Goal: Task Accomplishment & Management: Manage account settings

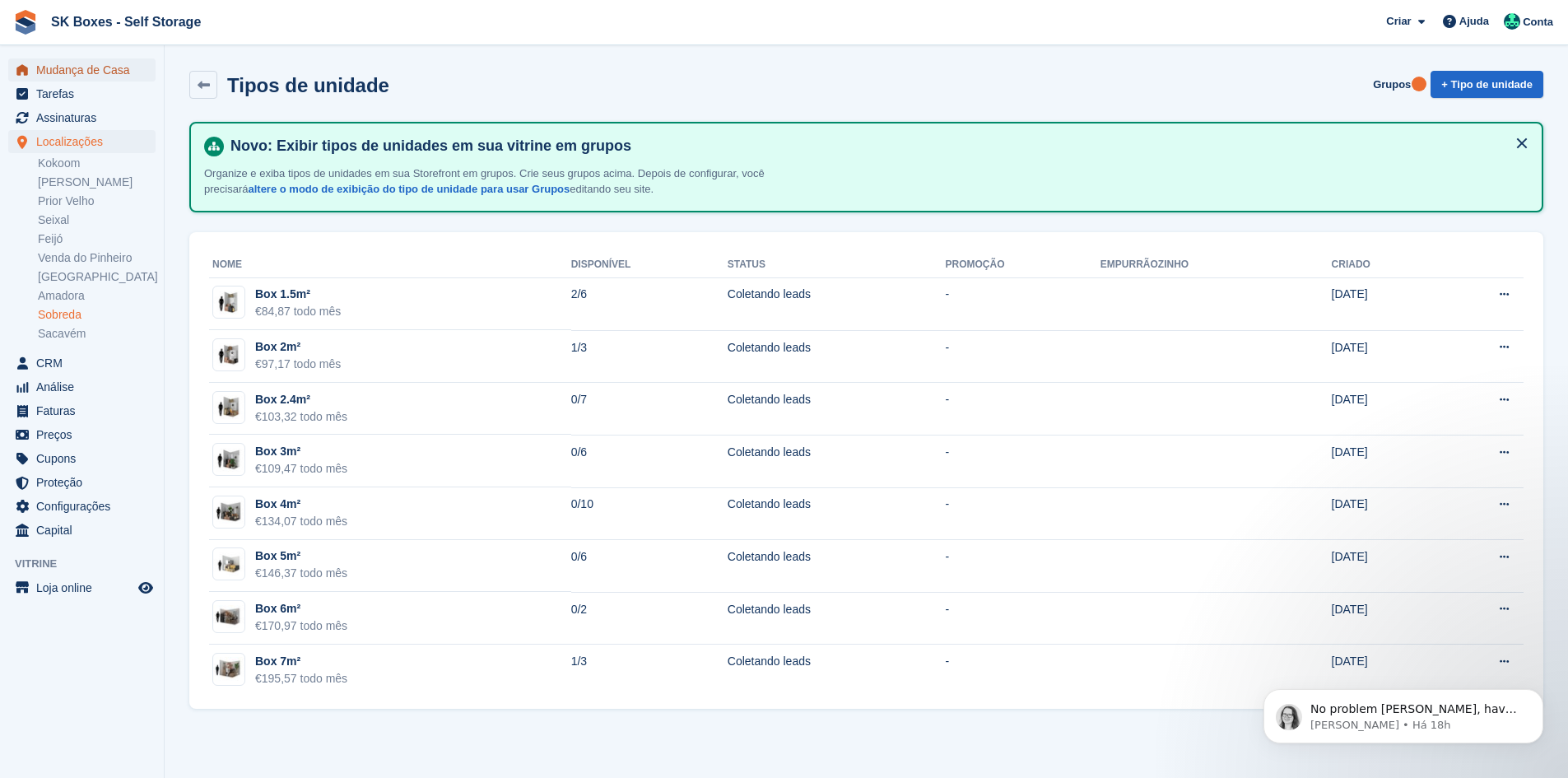
click at [84, 73] on span "Mudança de Casa" at bounding box center [85, 70] width 99 height 23
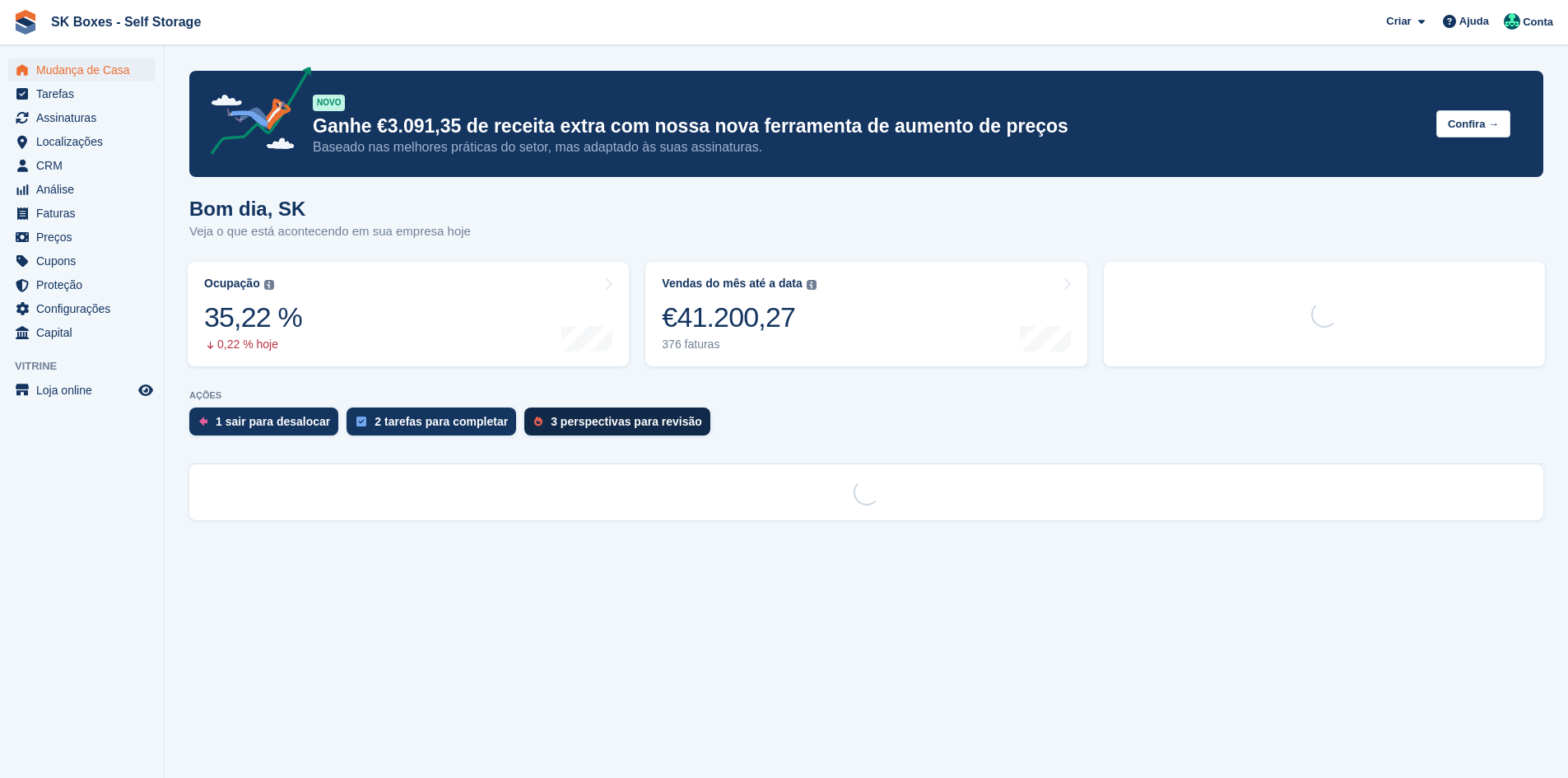
click at [559, 409] on div "3 perspectivas para revisão" at bounding box center [618, 421] width 186 height 28
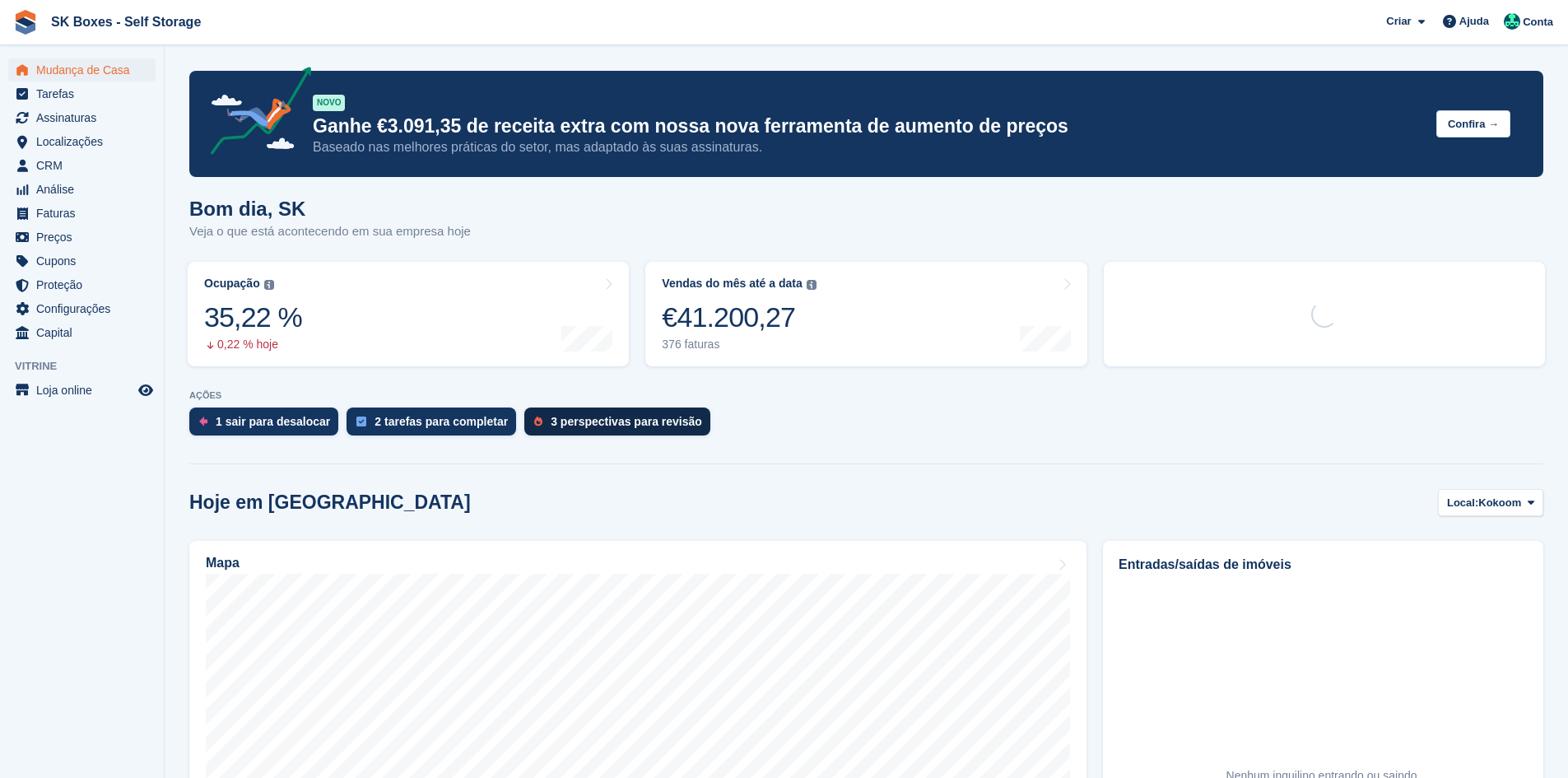
click at [550, 428] on div "3 perspectivas para revisão" at bounding box center [626, 422] width 152 height 13
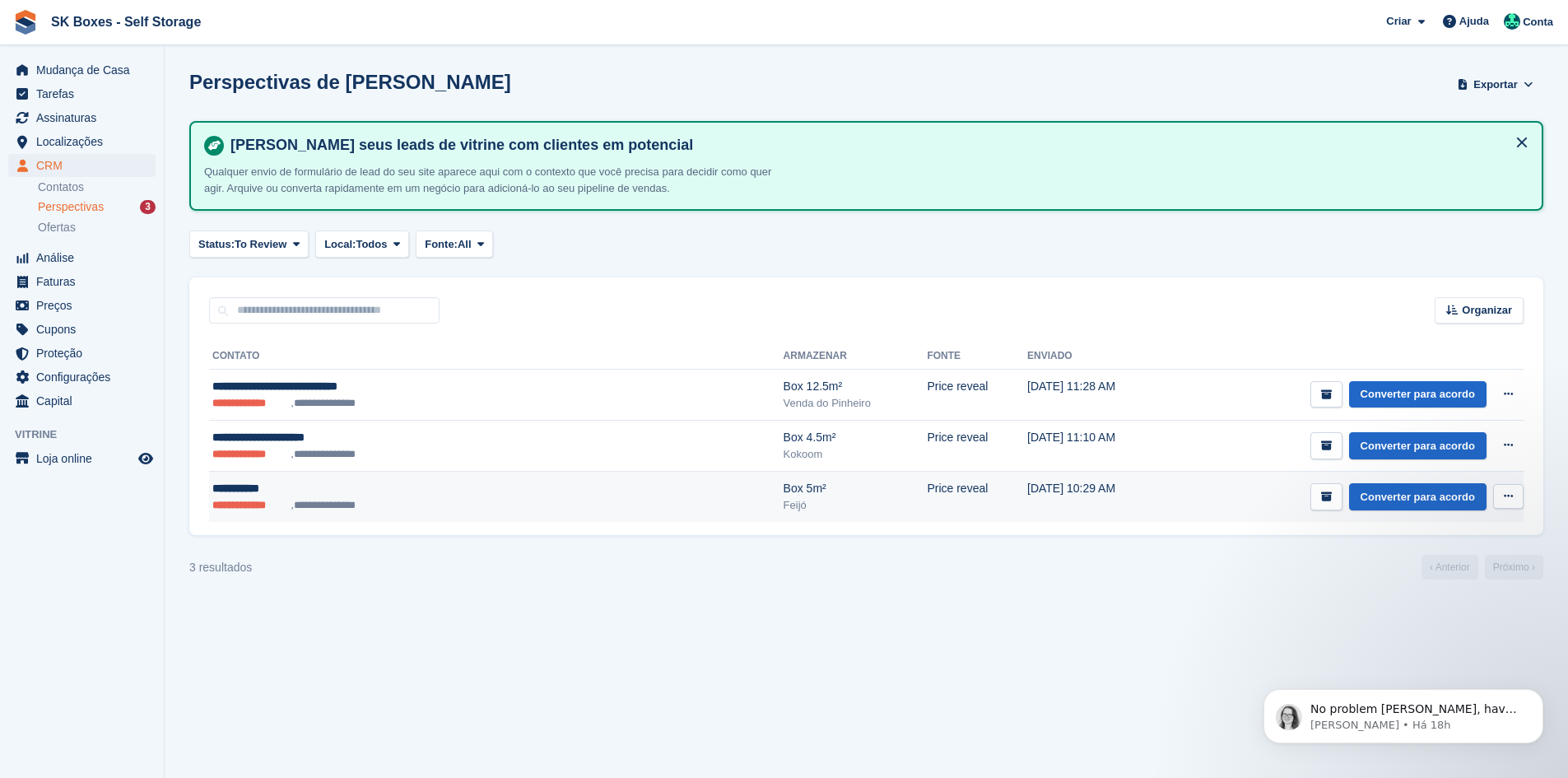
click at [461, 491] on div "**********" at bounding box center [385, 488] width 345 height 17
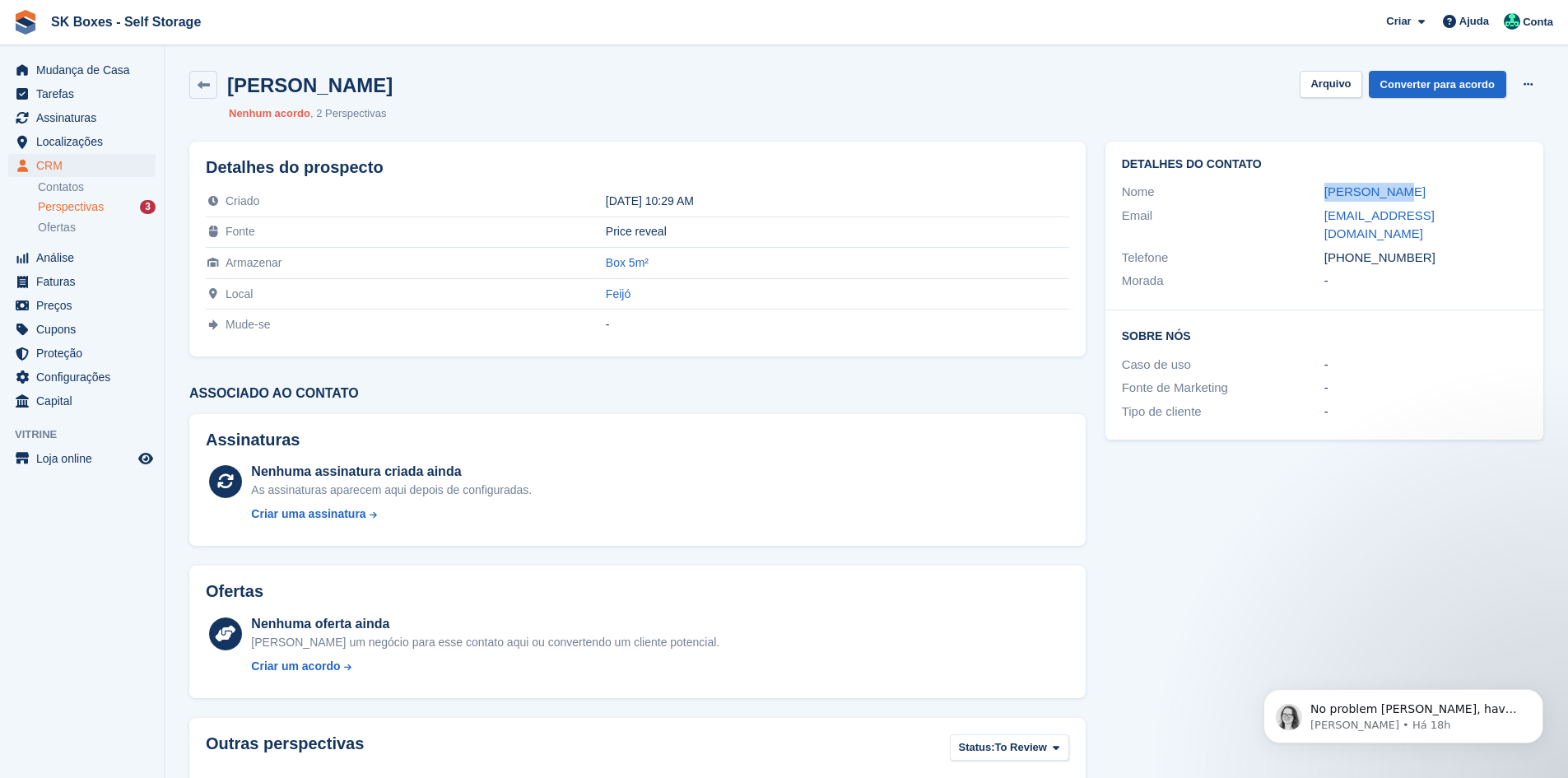
drag, startPoint x: 1293, startPoint y: 190, endPoint x: 1396, endPoint y: 187, distance: 103.0
click at [1396, 187] on div "Nome Nádia Brito" at bounding box center [1324, 192] width 405 height 24
copy div "Nádia Brito"
drag, startPoint x: 1392, startPoint y: 375, endPoint x: 1353, endPoint y: 286, distance: 97.2
click at [1392, 379] on div "-" at bounding box center [1425, 389] width 202 height 19
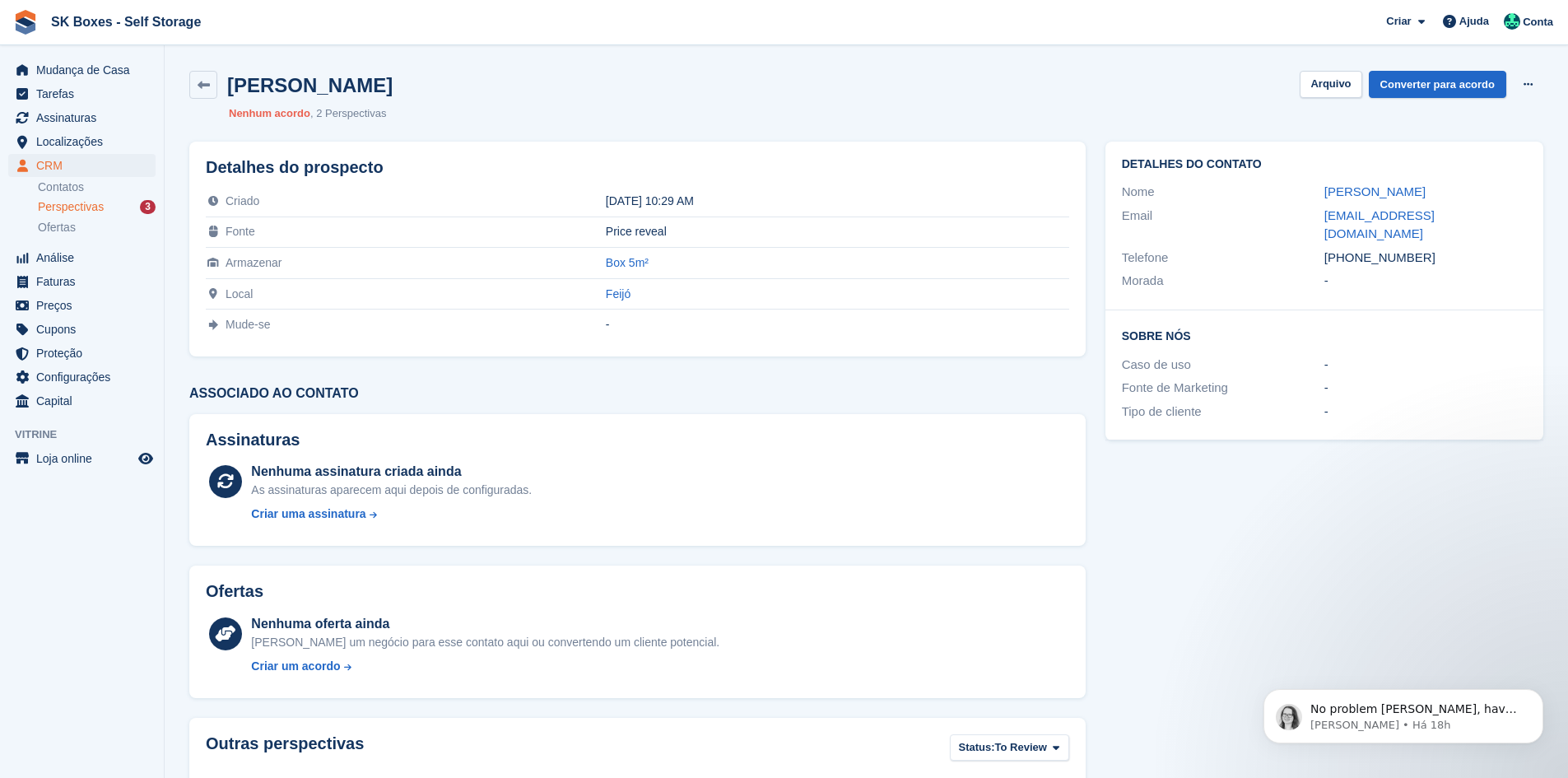
drag, startPoint x: 1315, startPoint y: 212, endPoint x: 1528, endPoint y: 204, distance: 213.2
click at [1528, 204] on div "Detalhes do contato Nome Nádia Brito Email nadia.beatriz.brito.98@gmail.com Tel…" at bounding box center [1324, 226] width 438 height 169
copy div "nadia.beatriz.brito.98@gmail.com"
drag, startPoint x: 1432, startPoint y: 246, endPoint x: 1351, endPoint y: 229, distance: 82.8
click at [1351, 247] on div "Telefone +351967993976" at bounding box center [1324, 258] width 405 height 24
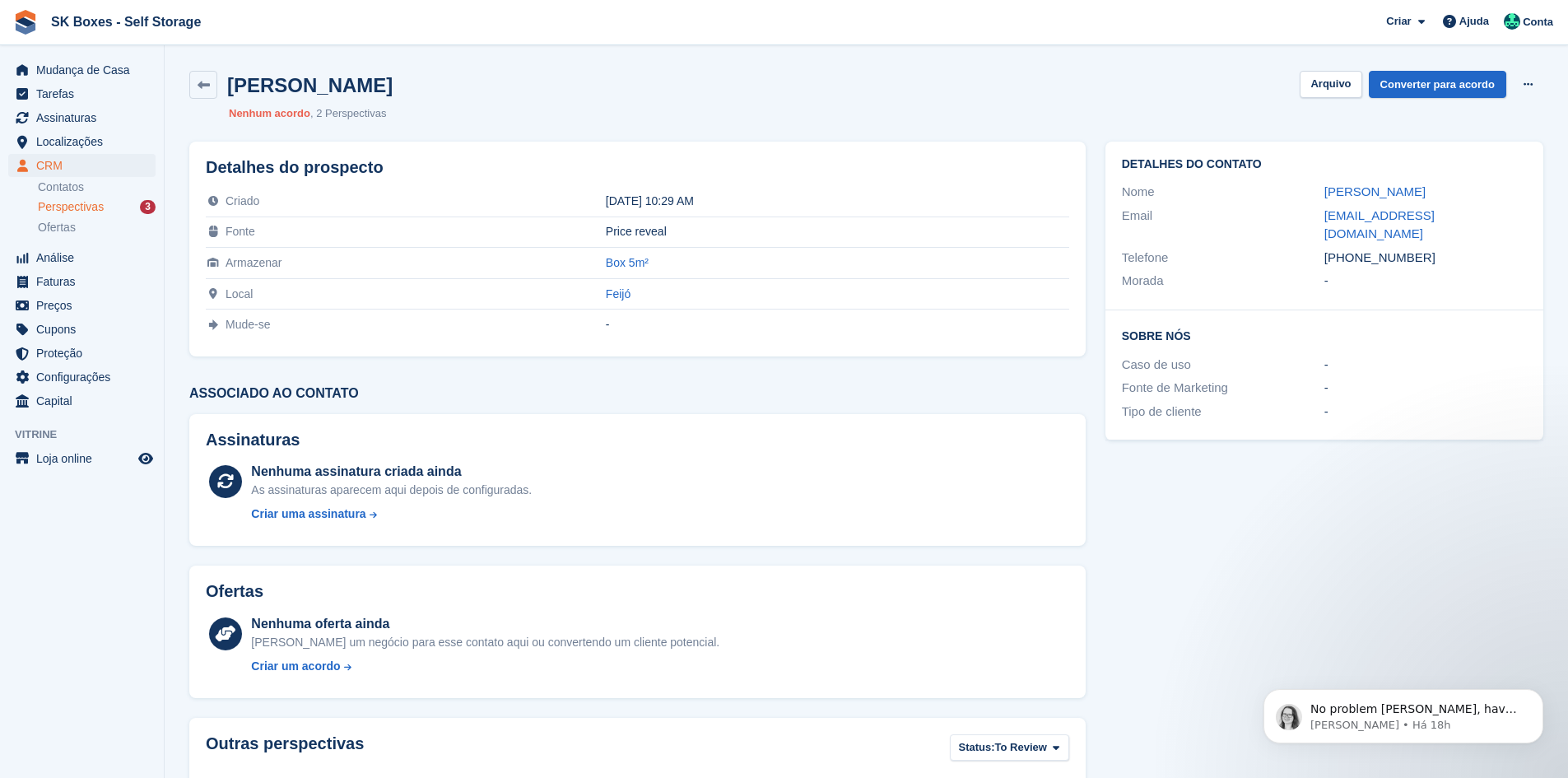
copy div "967993976"
click at [122, 206] on div "Perspectivas 3" at bounding box center [96, 207] width 118 height 15
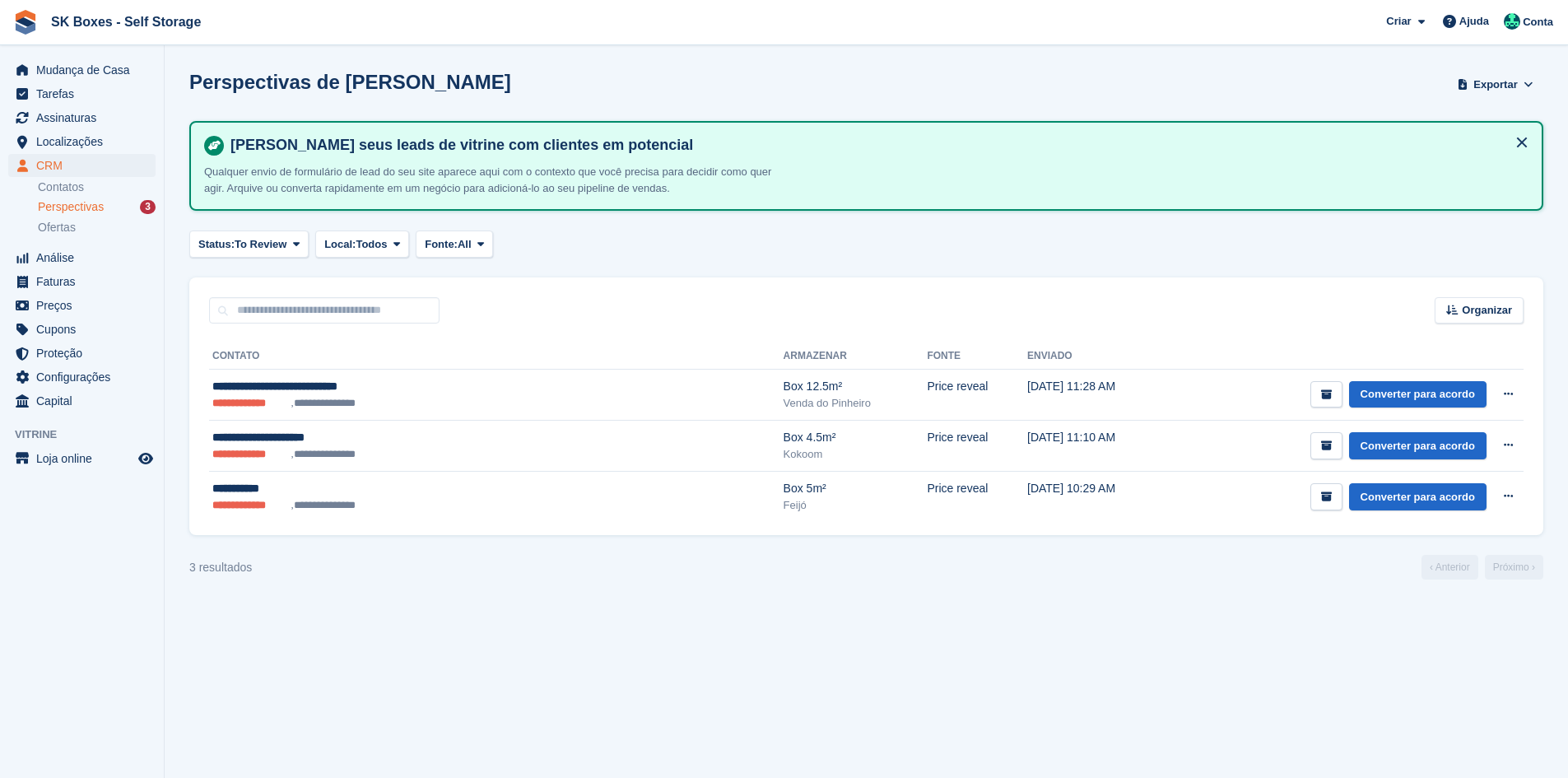
click at [82, 209] on span "Perspectivas" at bounding box center [70, 207] width 66 height 15
drag, startPoint x: 312, startPoint y: 483, endPoint x: 349, endPoint y: 475, distance: 37.9
click at [317, 483] on div "**********" at bounding box center [385, 488] width 345 height 17
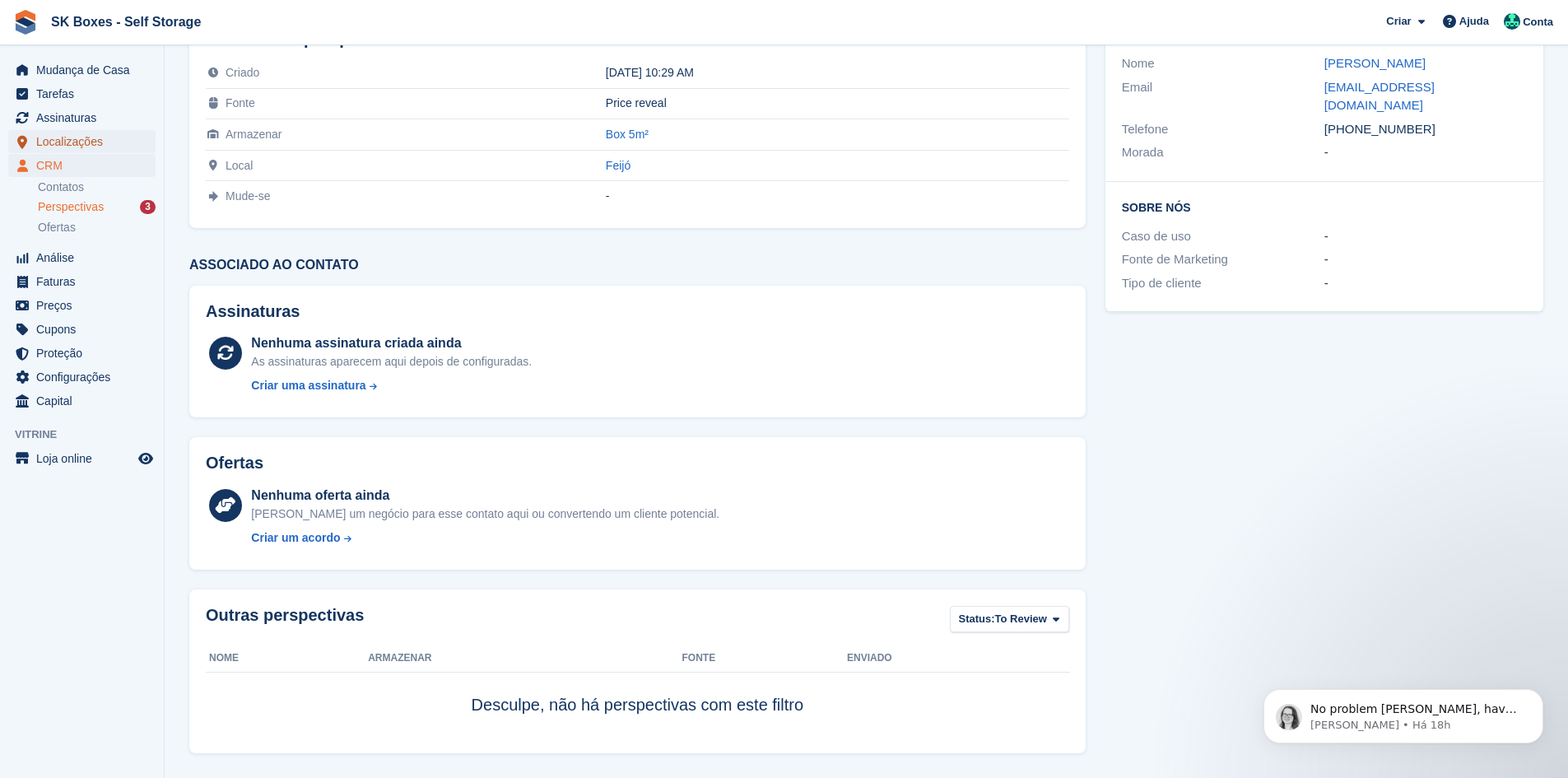
click at [89, 138] on span "Localizações" at bounding box center [85, 142] width 99 height 23
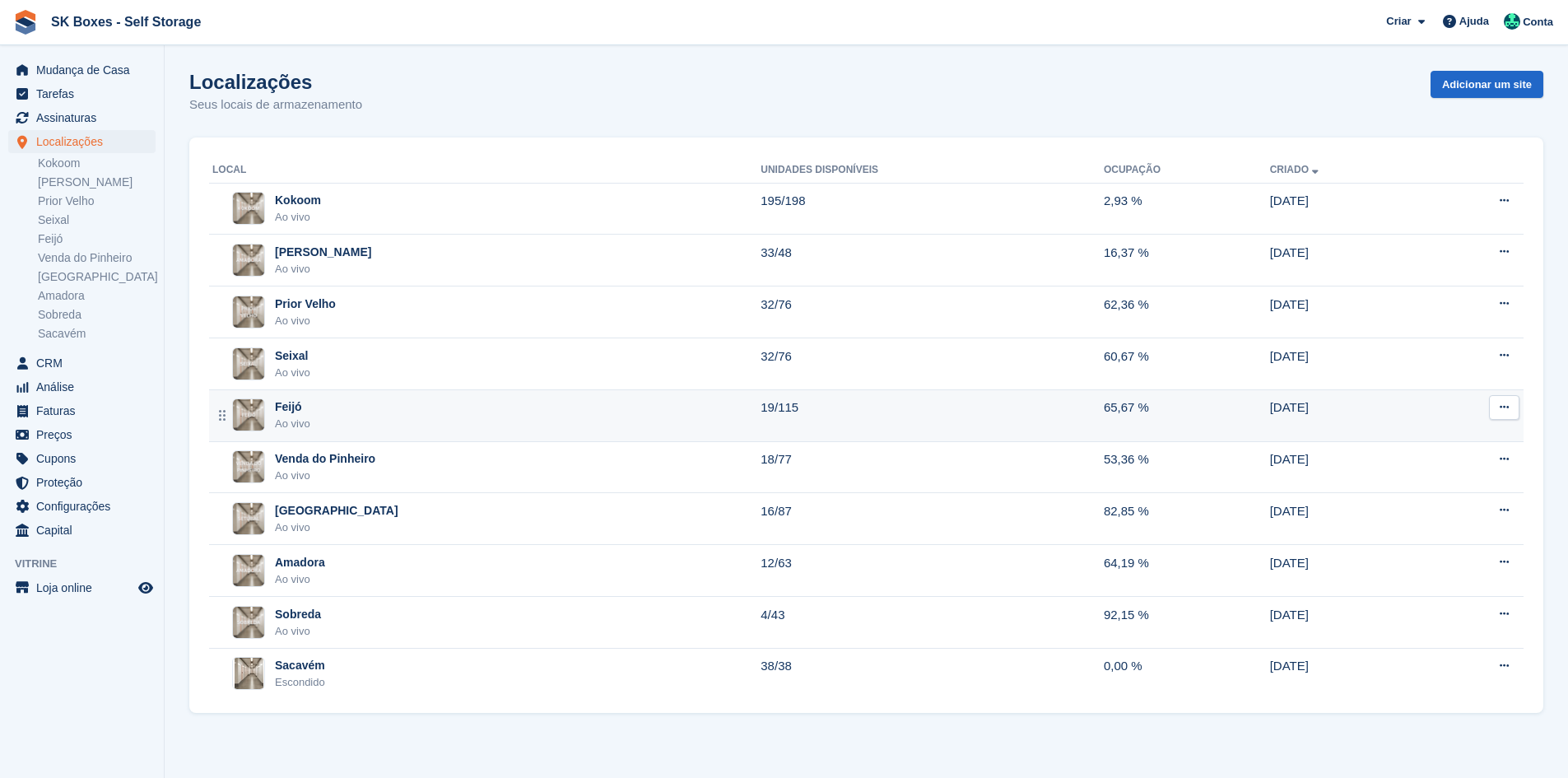
click at [316, 410] on div "Feijó Ao vivo" at bounding box center [486, 414] width 549 height 34
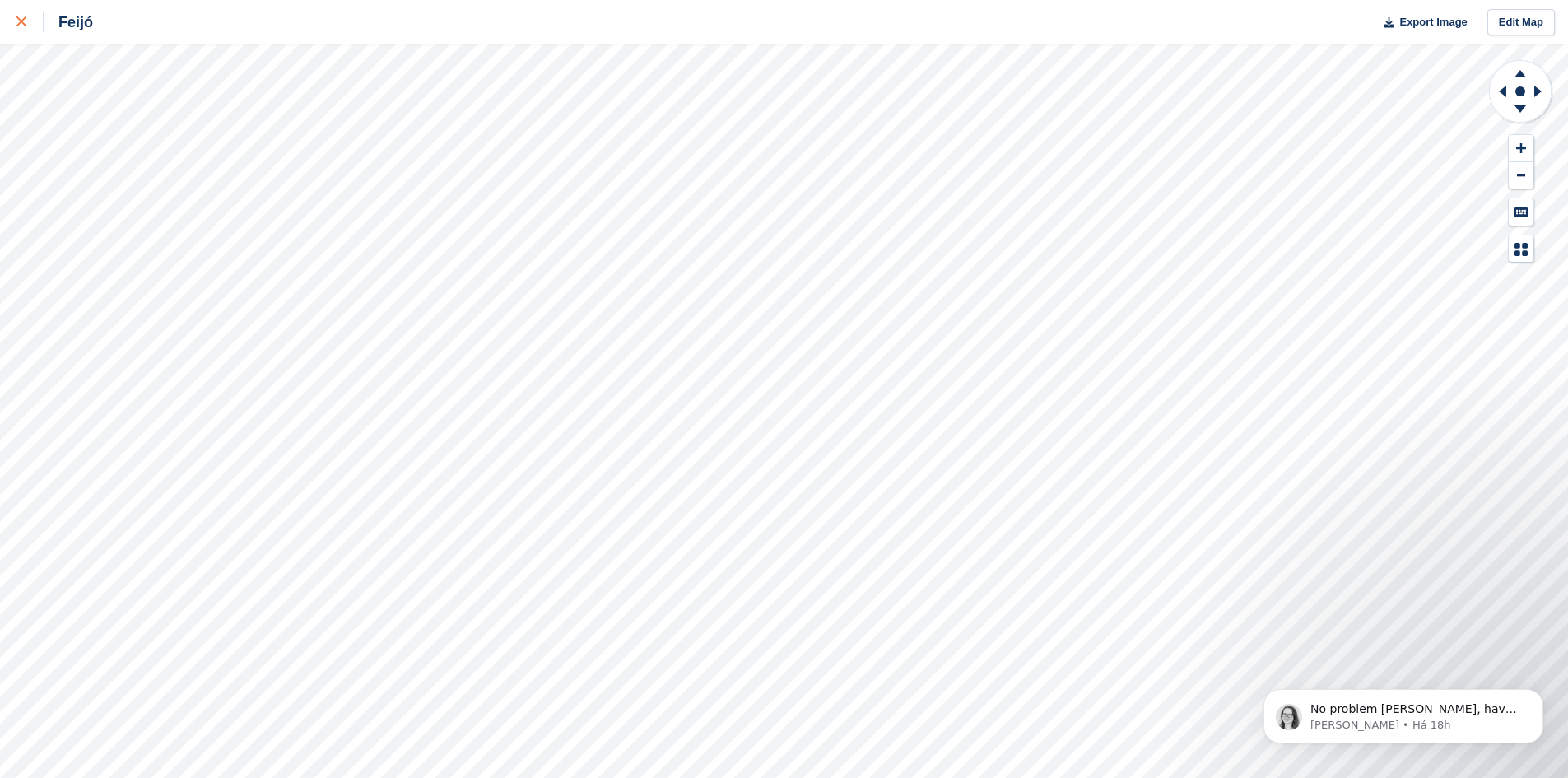
click at [36, 12] on link at bounding box center [21, 22] width 43 height 44
click at [26, 16] on div at bounding box center [30, 22] width 27 height 20
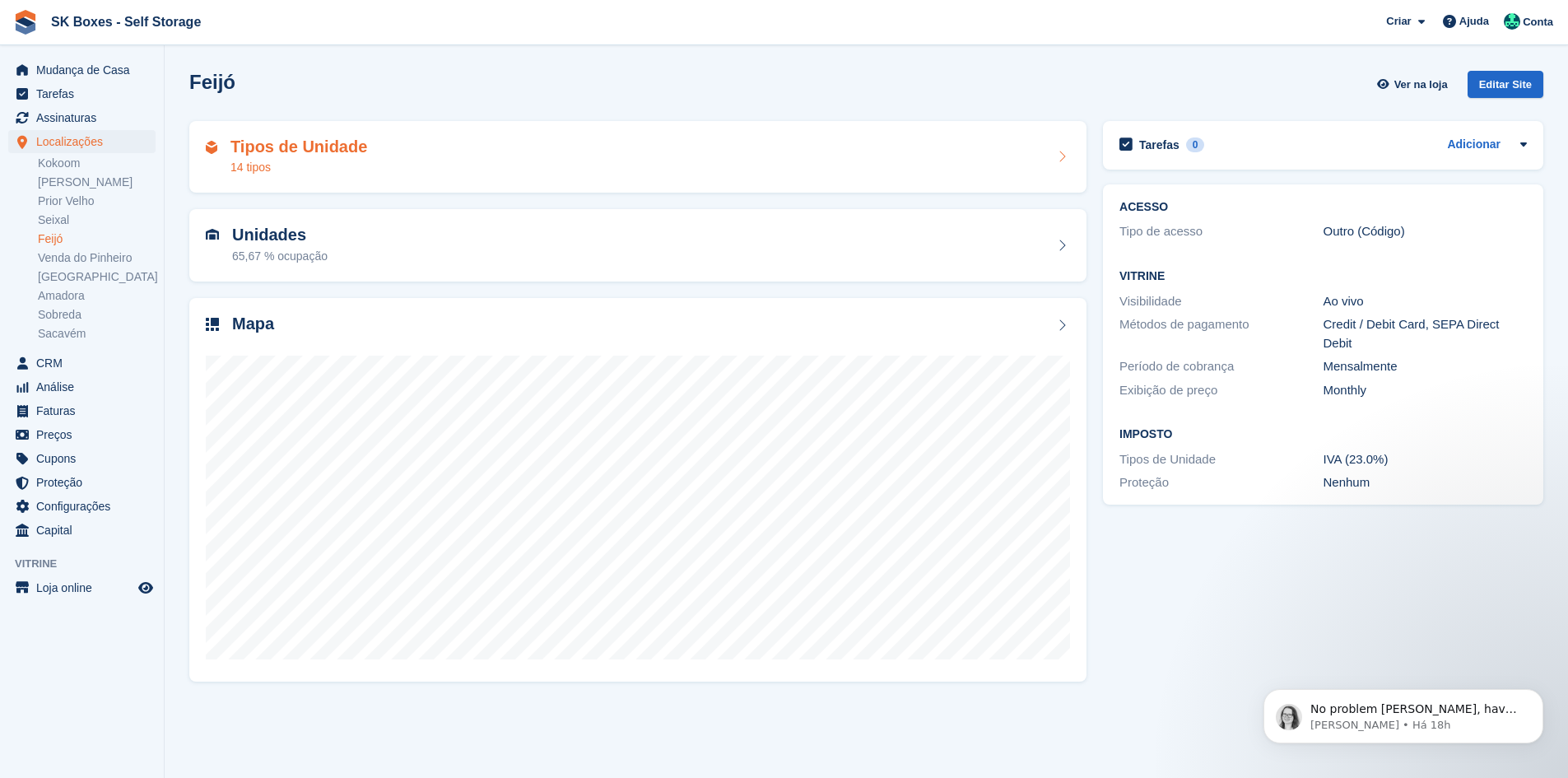
click at [369, 147] on div "Tipos de Unidade 14 tipos" at bounding box center [638, 156] width 864 height 39
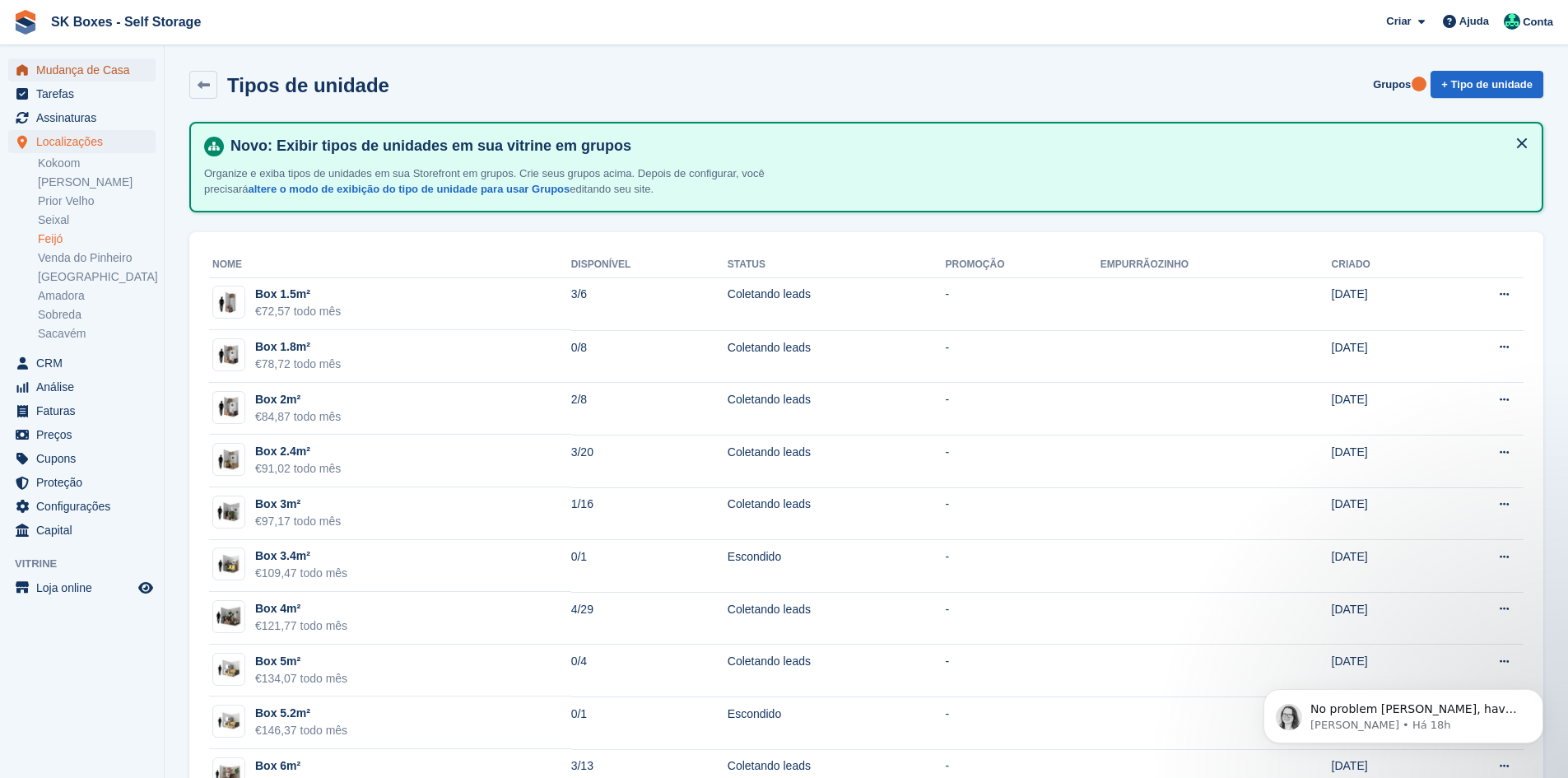
click at [102, 71] on span "Mudança de Casa" at bounding box center [85, 70] width 99 height 23
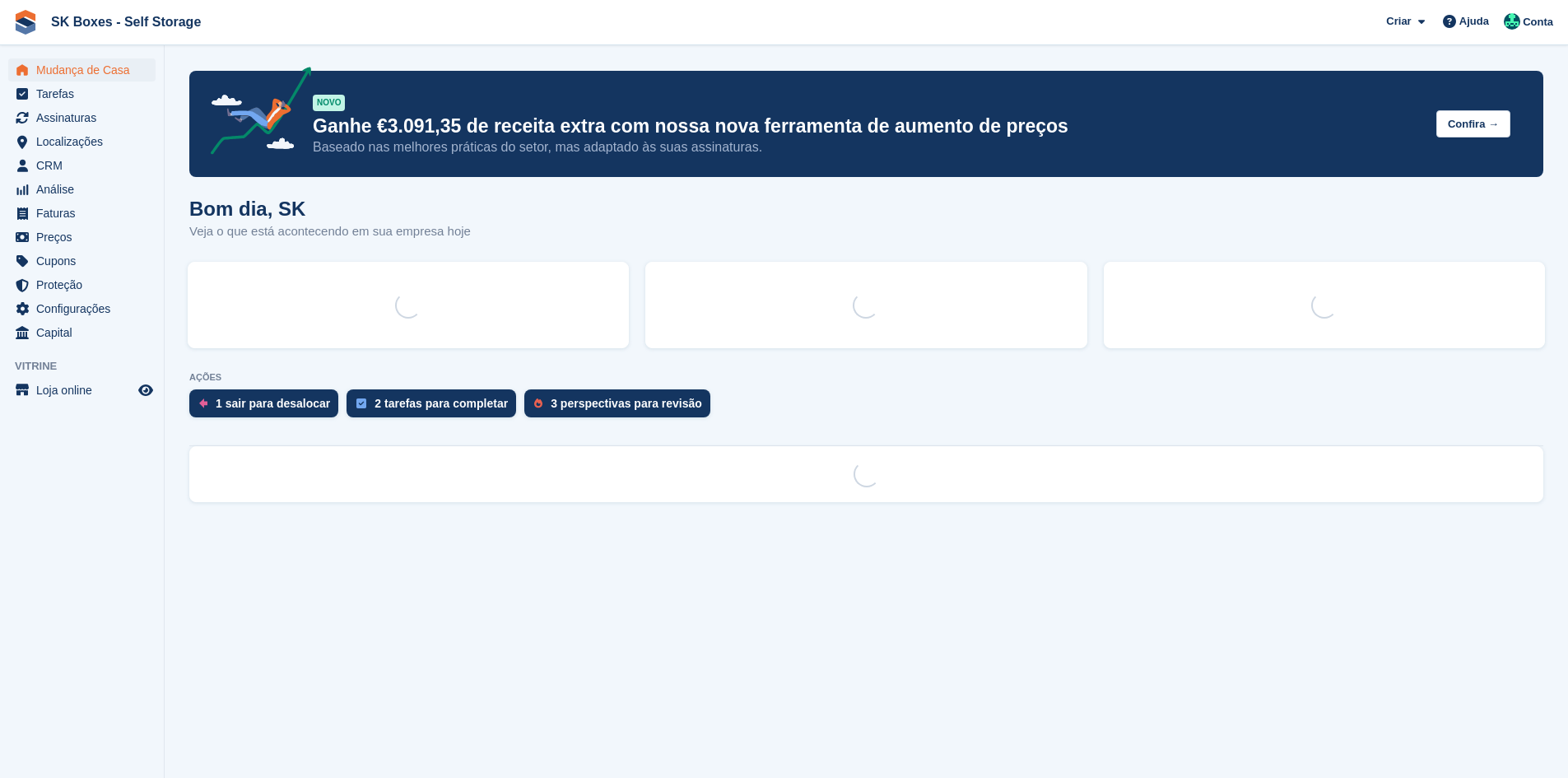
click at [665, 406] on div "AÇÕES 1 sair para desalocar 2 tarefas para completar 3 perspectivas para revisão" at bounding box center [866, 399] width 1354 height 54
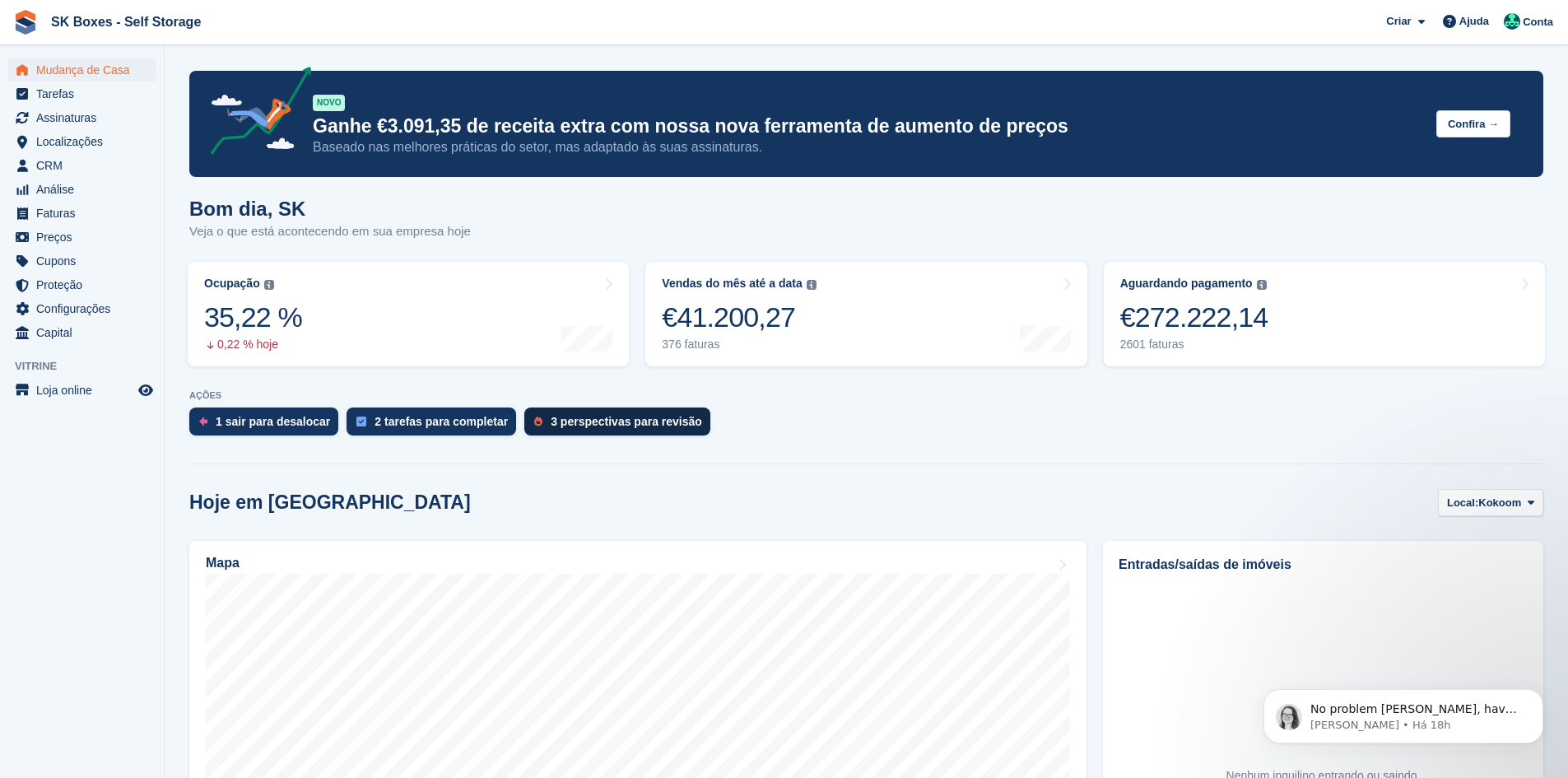
click at [643, 421] on div "3 perspectivas para revisão" at bounding box center [626, 422] width 152 height 13
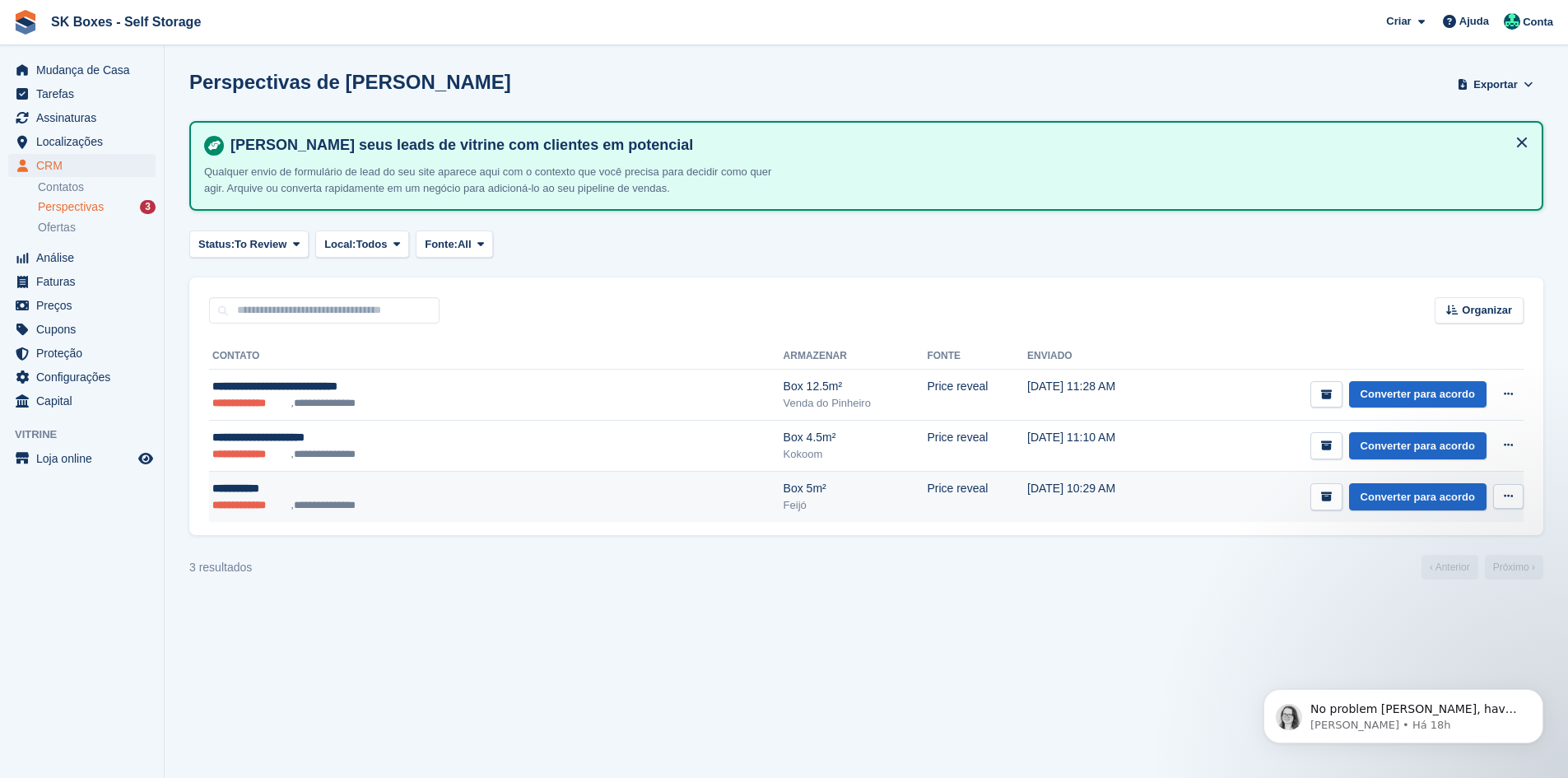
click at [784, 504] on div "Feijó" at bounding box center [855, 505] width 144 height 16
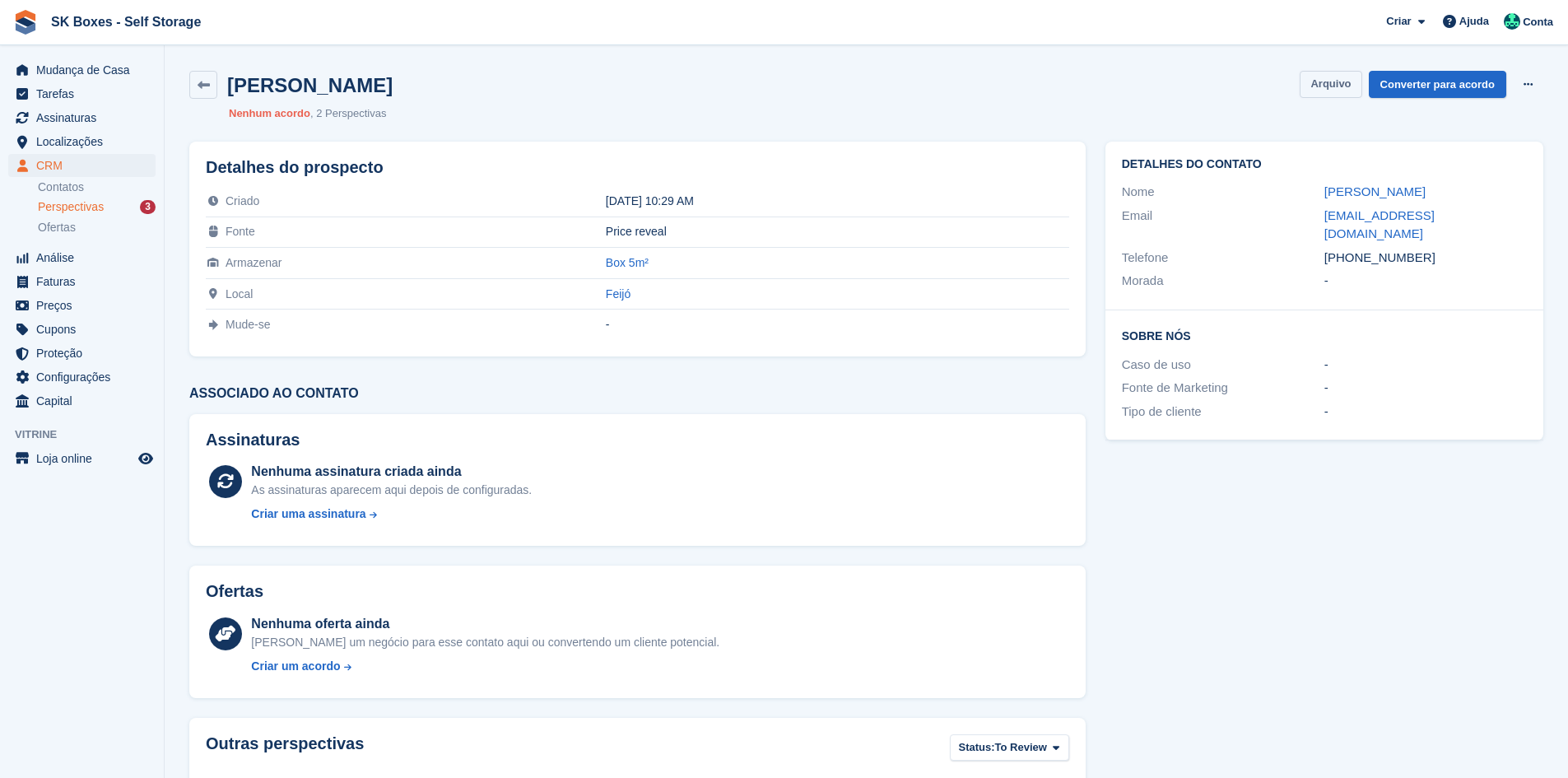
click at [1322, 84] on button "Arquivo" at bounding box center [1330, 84] width 61 height 27
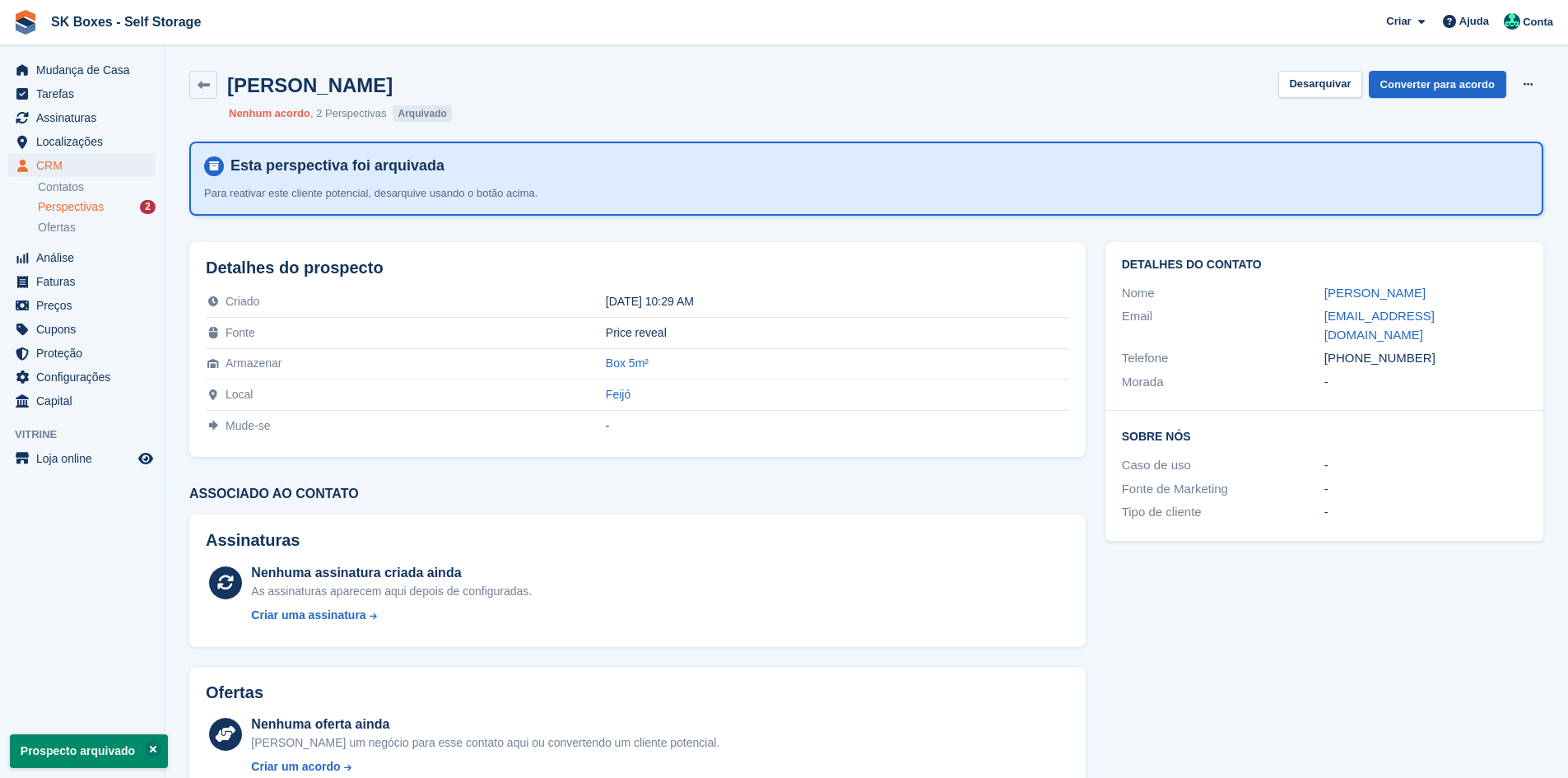
click at [127, 206] on div "Perspectivas 2" at bounding box center [96, 207] width 118 height 15
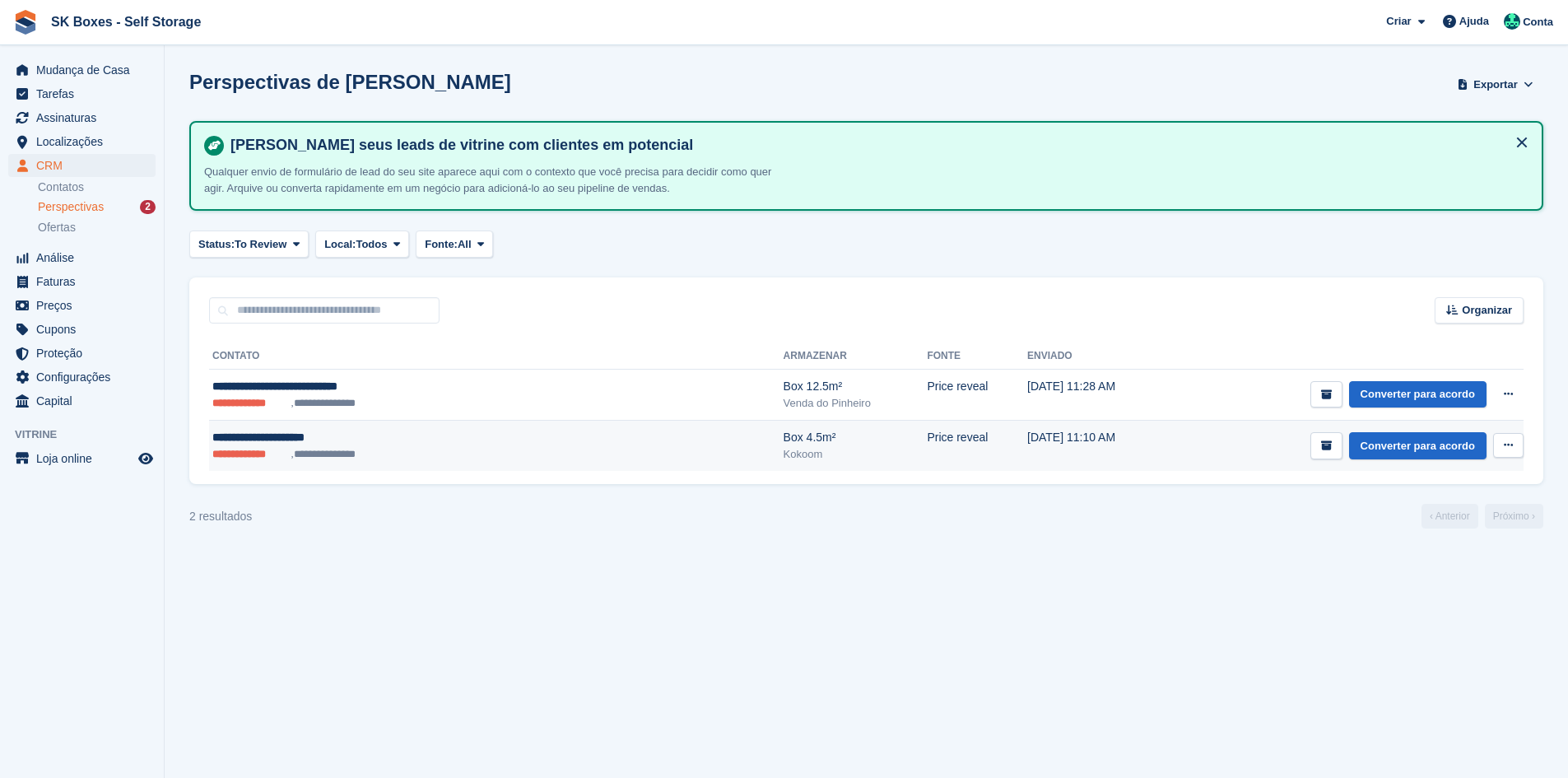
click at [346, 441] on div "**********" at bounding box center [385, 437] width 345 height 17
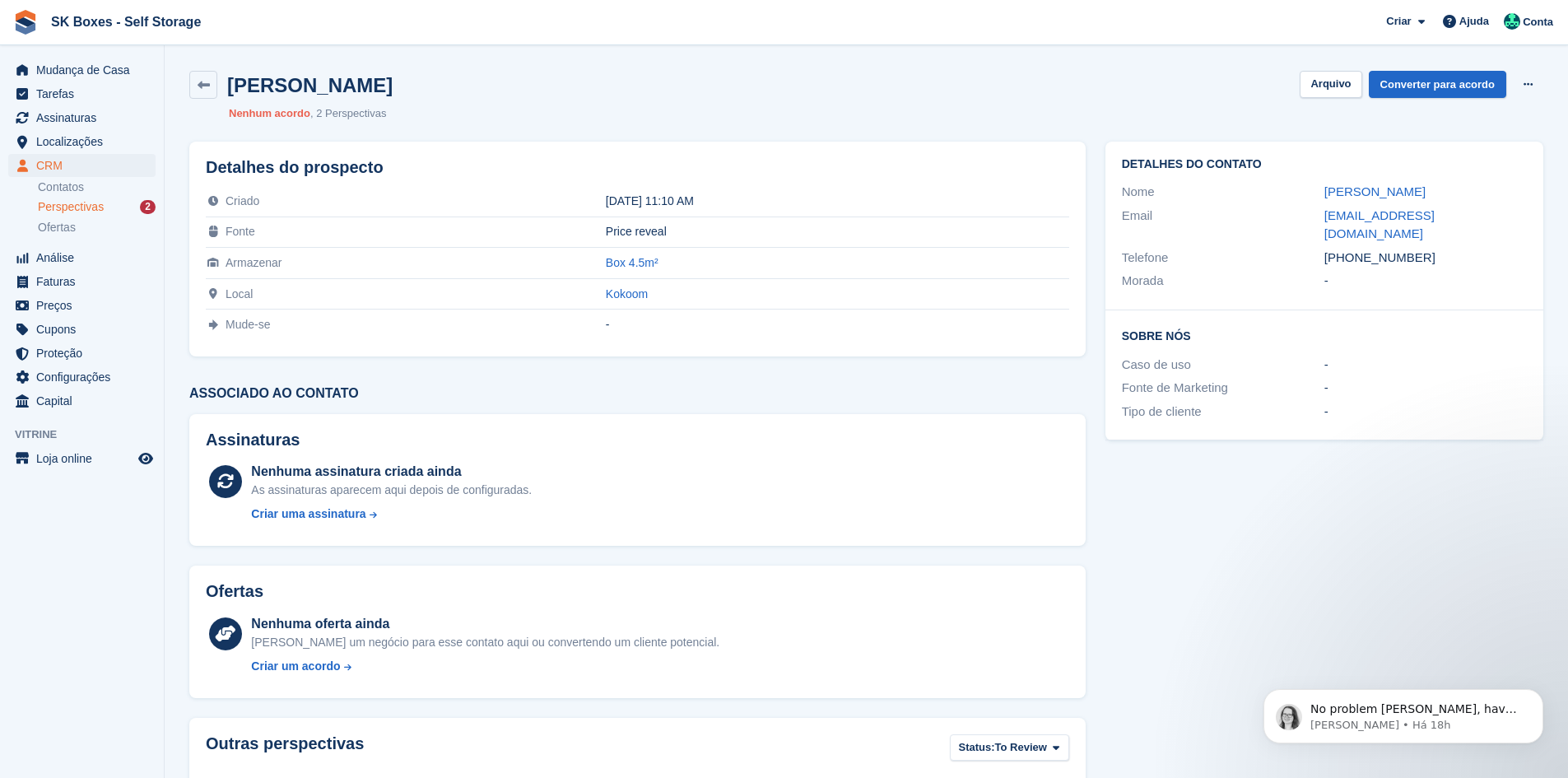
drag, startPoint x: 1314, startPoint y: 195, endPoint x: 1450, endPoint y: 181, distance: 136.7
click at [1450, 181] on div "Nome Paulo Filipe Guerreiro" at bounding box center [1324, 192] width 405 height 24
copy div "Paulo Filipe Guerreiro"
click at [1313, 217] on div "Email" at bounding box center [1223, 224] width 202 height 37
drag, startPoint x: 1324, startPoint y: 212, endPoint x: 1464, endPoint y: 223, distance: 140.4
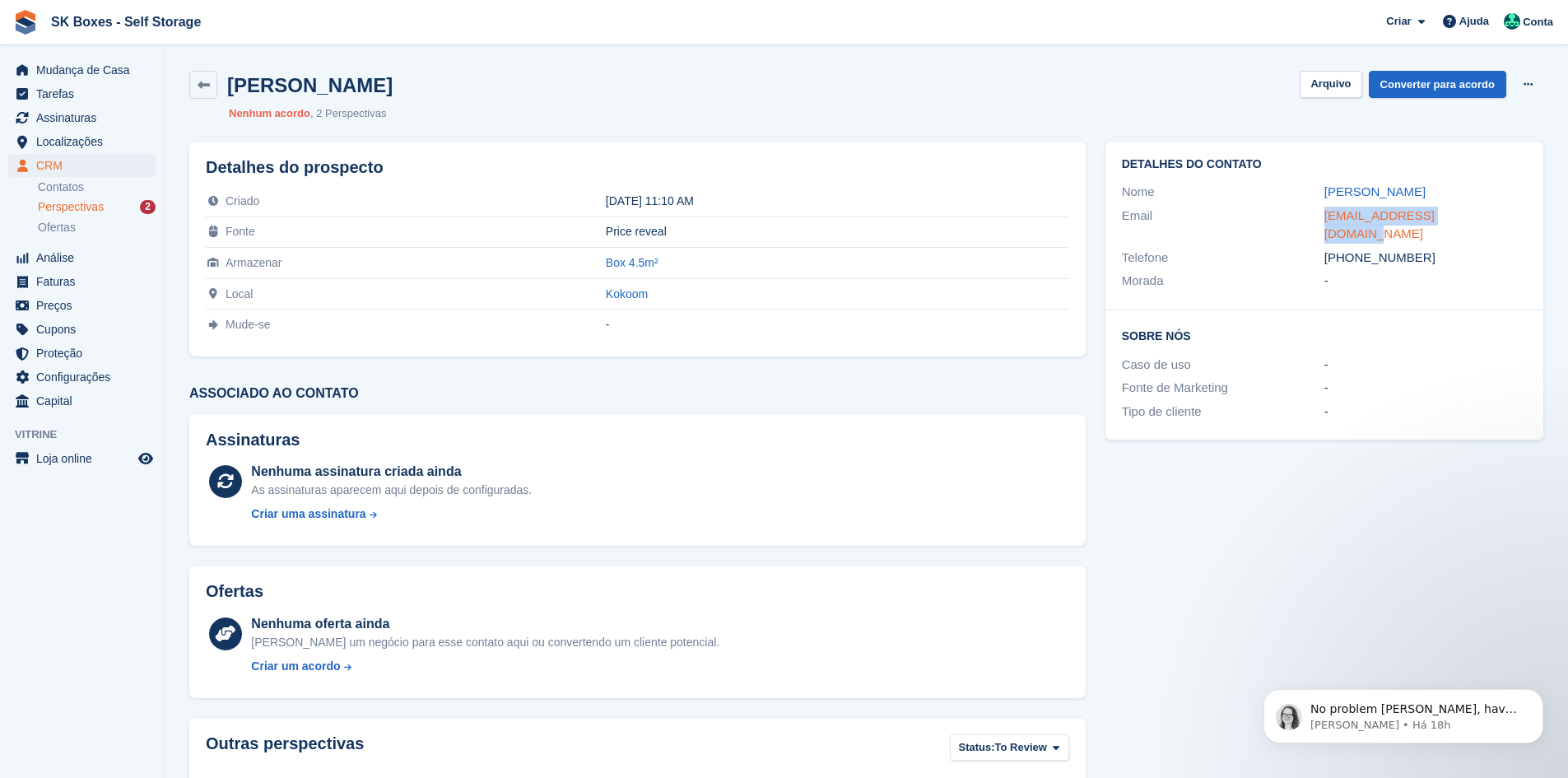
click at [1464, 223] on div "Email paulo.karaoke@gmail.com" at bounding box center [1324, 225] width 405 height 42
copy div "paulo.karaoke@gmail.com"
drag, startPoint x: 1432, startPoint y: 252, endPoint x: 1432, endPoint y: 237, distance: 15.0
click at [1432, 270] on div "Morada -" at bounding box center [1324, 281] width 405 height 24
drag, startPoint x: 1426, startPoint y: 240, endPoint x: 1352, endPoint y: 241, distance: 74.0
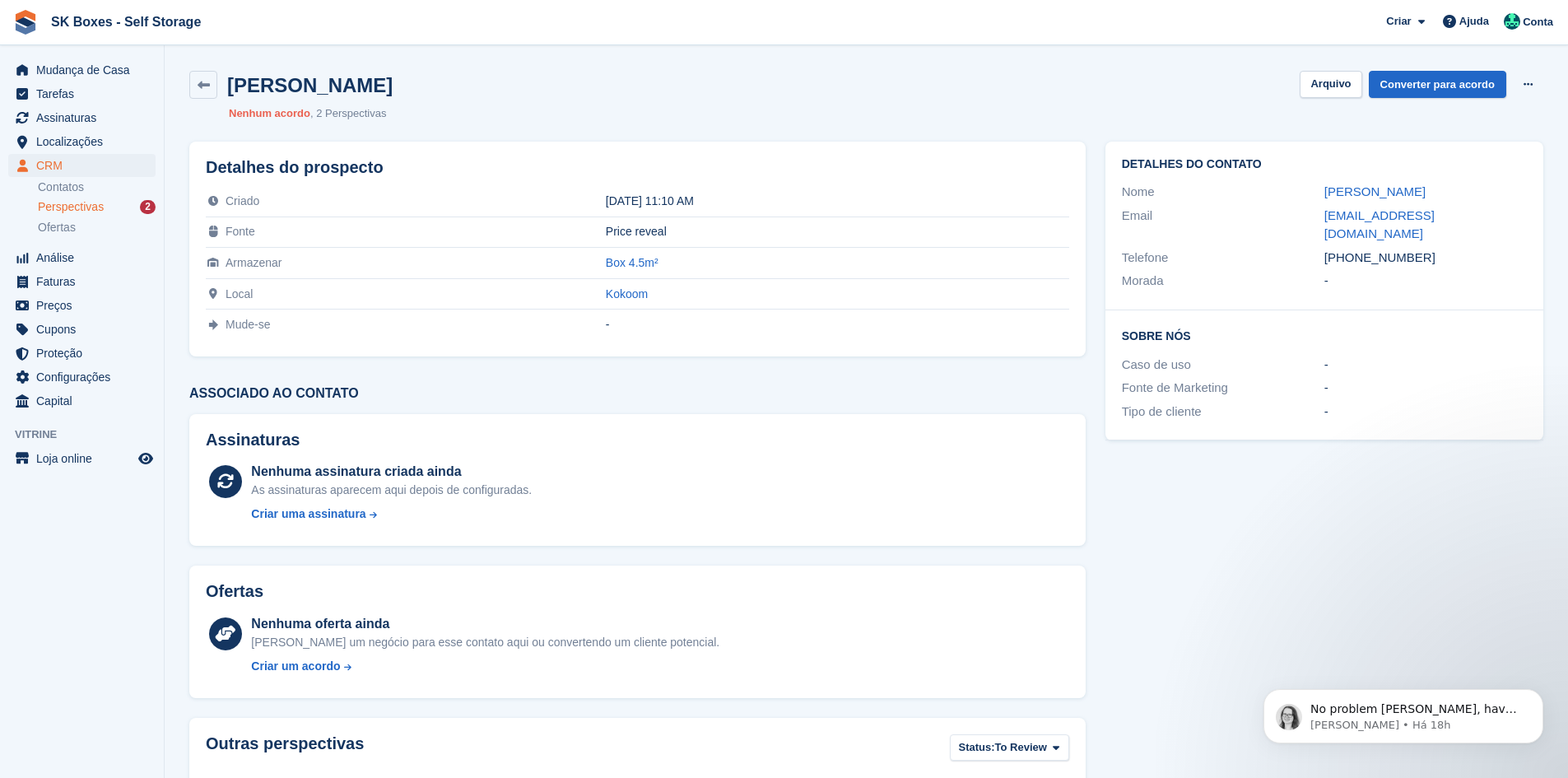
click at [1352, 248] on div "+351919313279" at bounding box center [1425, 258] width 202 height 19
copy div "919313279"
drag, startPoint x: 1350, startPoint y: 76, endPoint x: 1037, endPoint y: 67, distance: 313.1
click at [1350, 76] on button "Arquivo" at bounding box center [1330, 84] width 61 height 27
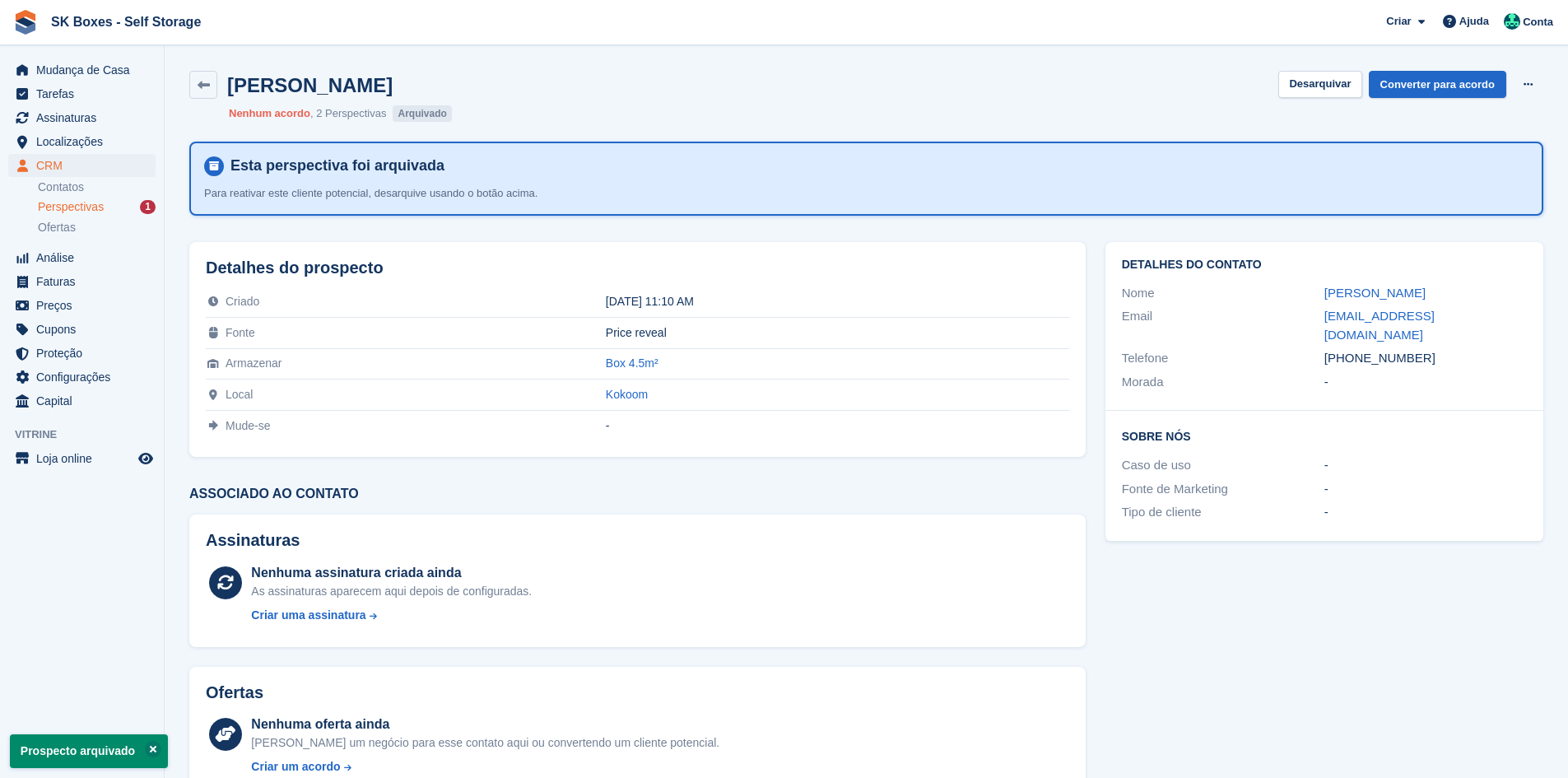
click at [122, 201] on div "Perspectivas 1" at bounding box center [96, 207] width 118 height 15
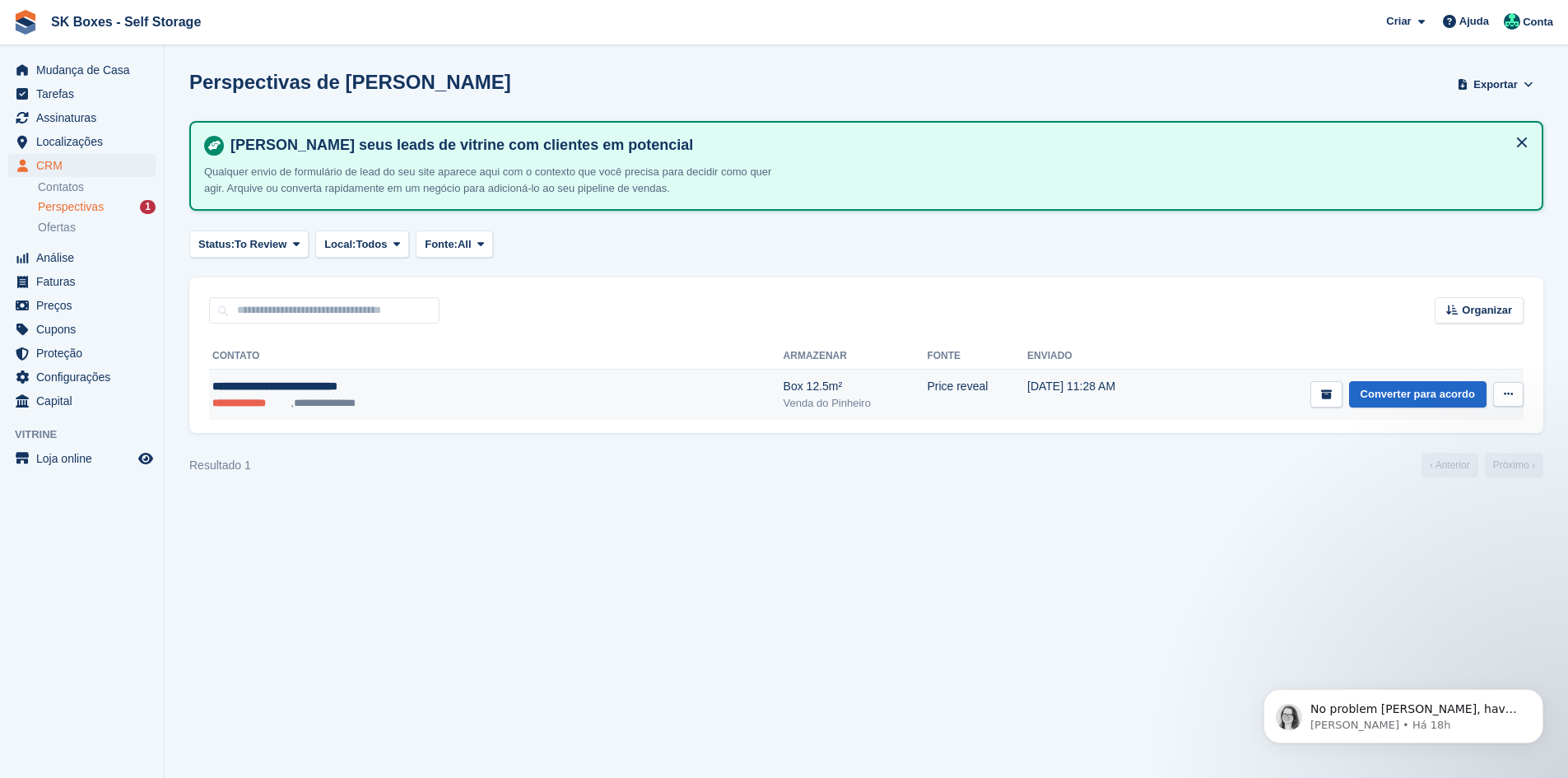
click at [410, 379] on div "**********" at bounding box center [385, 387] width 345 height 17
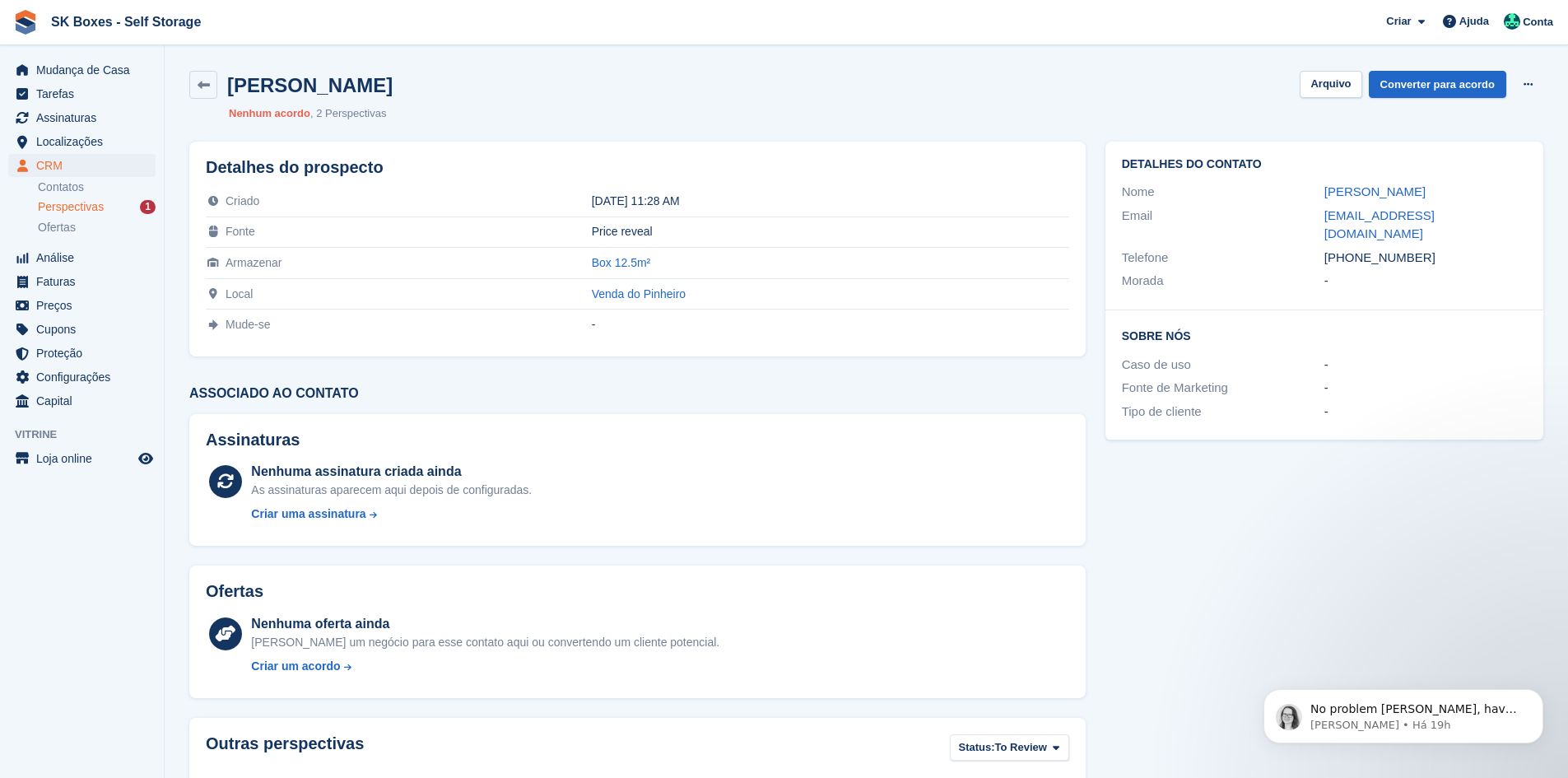
drag, startPoint x: 1309, startPoint y: 193, endPoint x: 1524, endPoint y: 191, distance: 215.0
click at [1524, 191] on div "Nome [PERSON_NAME]" at bounding box center [1324, 192] width 405 height 24
copy div "[PERSON_NAME]"
drag, startPoint x: 1384, startPoint y: 236, endPoint x: 1371, endPoint y: 233, distance: 13.3
drag, startPoint x: 1371, startPoint y: 233, endPoint x: 1475, endPoint y: 264, distance: 108.5
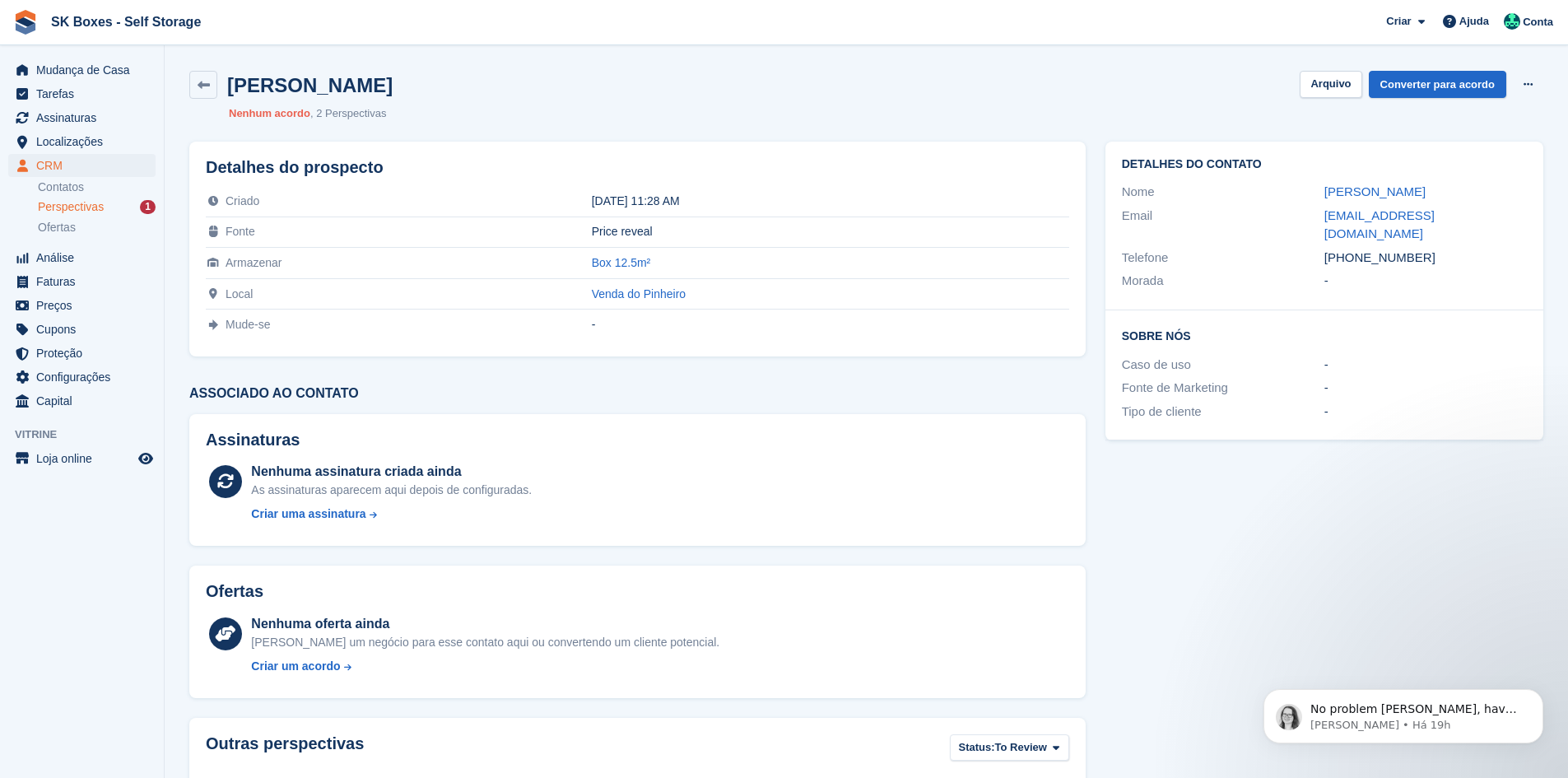
click at [1486, 274] on div "Detalhes do contato Nome [PERSON_NAME] Email [EMAIL_ADDRESS][DOMAIN_NAME] Telef…" at bounding box center [1324, 226] width 438 height 169
drag, startPoint x: 1433, startPoint y: 239, endPoint x: 1352, endPoint y: 236, distance: 81.1
click at [1352, 248] on div "[PHONE_NUMBER]" at bounding box center [1425, 258] width 202 height 19
copy div "914009261"
drag, startPoint x: 1303, startPoint y: 201, endPoint x: 1439, endPoint y: 207, distance: 136.1
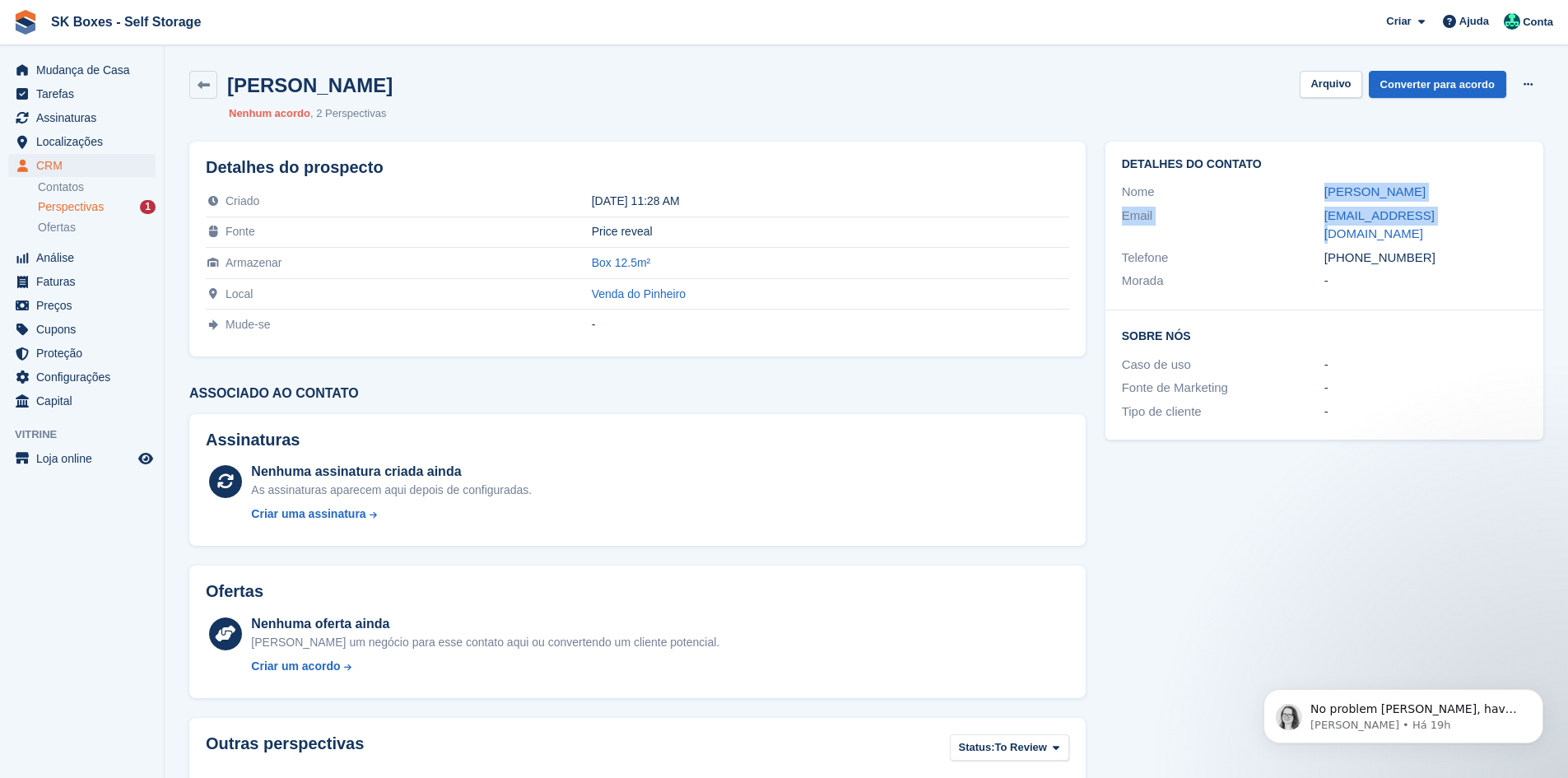
click at [1439, 207] on div "Detalhes do contato Nome [PERSON_NAME] Email [EMAIL_ADDRESS][DOMAIN_NAME] Telef…" at bounding box center [1324, 226] width 438 height 169
click at [1440, 209] on div "[EMAIL_ADDRESS][DOMAIN_NAME]" at bounding box center [1425, 224] width 202 height 37
drag, startPoint x: 1317, startPoint y: 212, endPoint x: 1422, endPoint y: 215, distance: 105.0
click at [1422, 215] on div "Email [EMAIL_ADDRESS][DOMAIN_NAME]" at bounding box center [1324, 225] width 405 height 42
copy div "[EMAIL_ADDRESS][DOMAIN_NAME]"
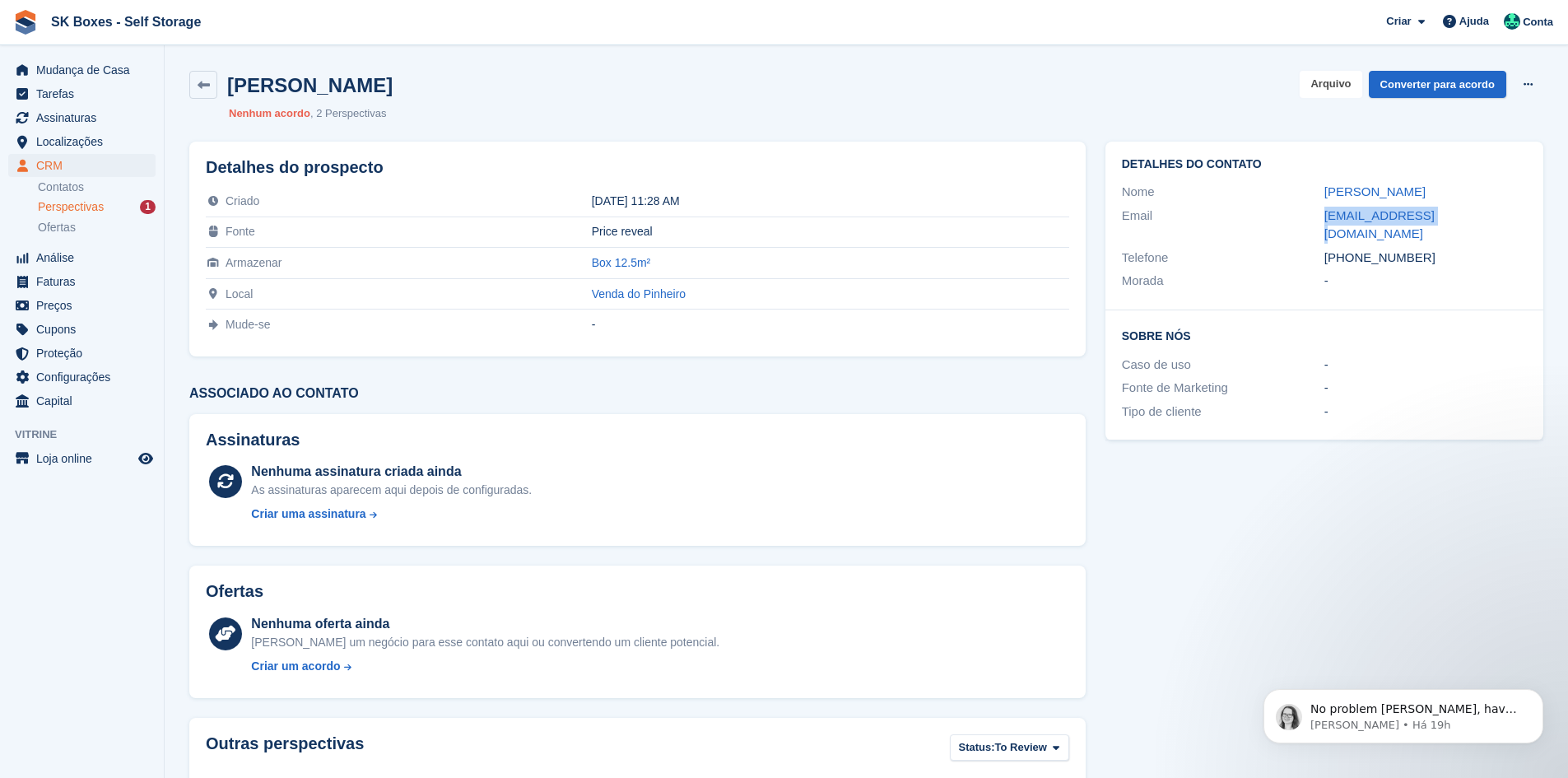
drag, startPoint x: 1355, startPoint y: 77, endPoint x: 1346, endPoint y: 62, distance: 17.5
click at [1348, 70] on div "[PERSON_NAME] [GEOGRAPHIC_DATA] Converter para acordo Excluir cliente potencial…" at bounding box center [866, 97] width 1373 height 71
click at [1345, 94] on button "Arquivo" at bounding box center [1330, 84] width 61 height 27
